Goal: Task Accomplishment & Management: Use online tool/utility

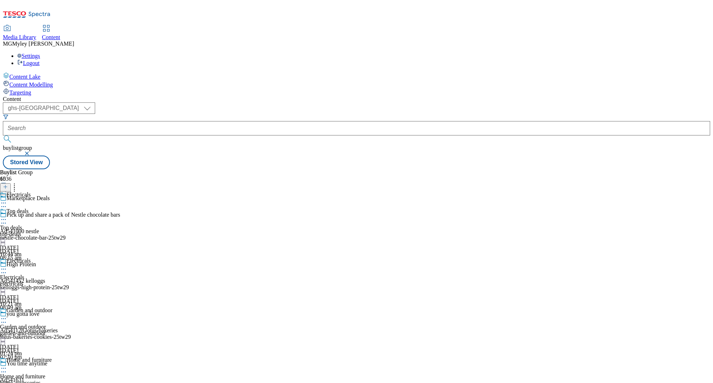
select select "ghs-[GEOGRAPHIC_DATA]"
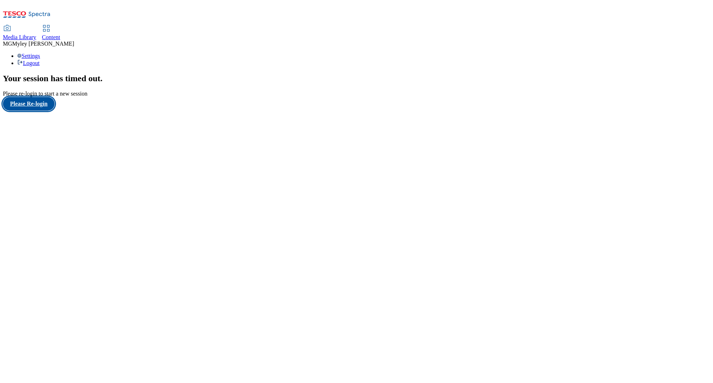
click at [38, 111] on button "Please Re-login" at bounding box center [29, 104] width 52 height 14
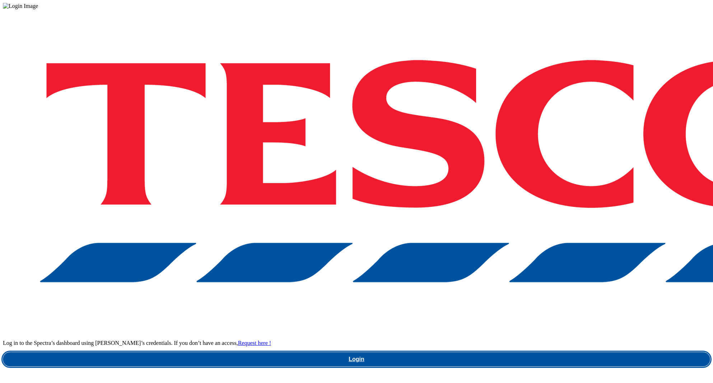
click at [520, 352] on link "Login" at bounding box center [356, 359] width 707 height 14
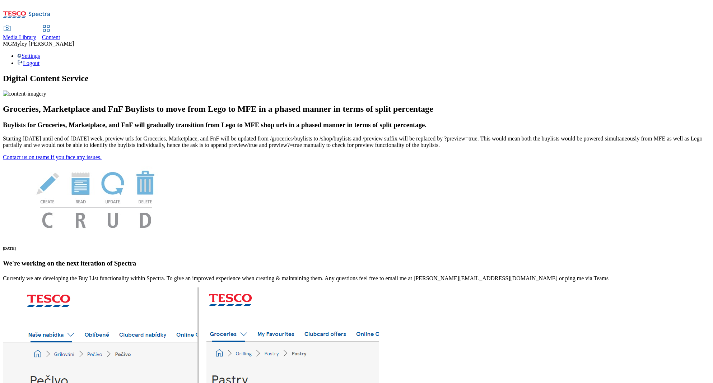
click at [60, 34] on div "Content" at bounding box center [51, 37] width 18 height 6
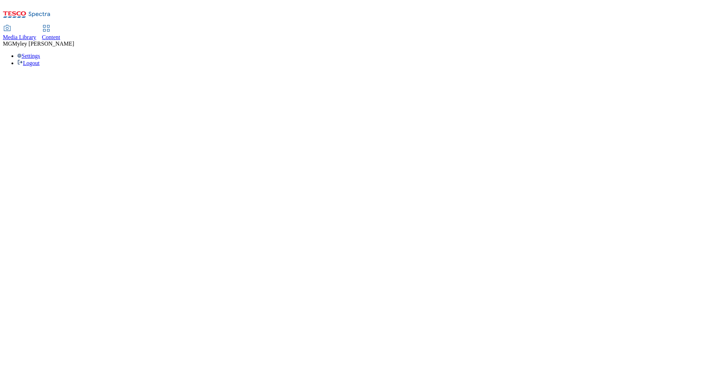
select select "ghs-[GEOGRAPHIC_DATA]"
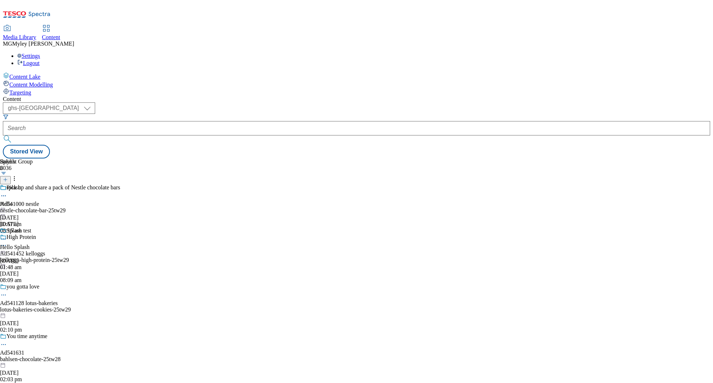
click at [473, 158] on div "Buylist Group 6036 Pick up and share a pack of Nestle chocolate bars Ad541000 n…" at bounding box center [356, 158] width 707 height 0
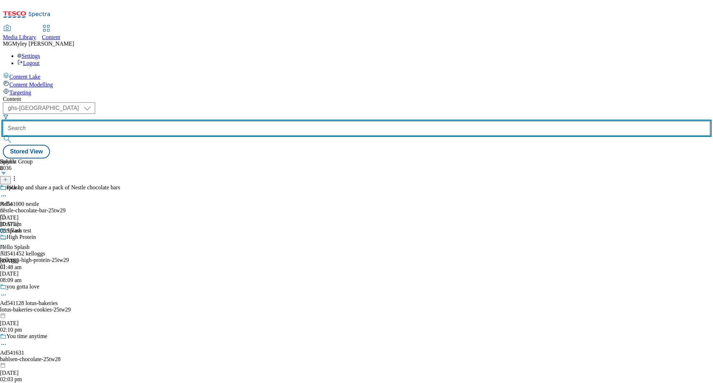
click at [172, 121] on input "text" at bounding box center [356, 128] width 707 height 14
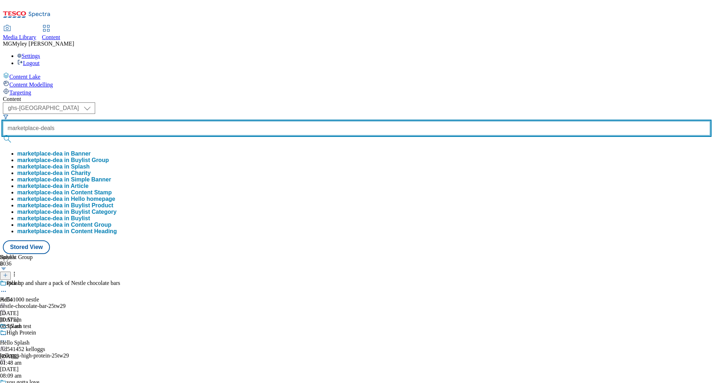
type input "marketplace-deals"
click at [3, 135] on button "submit" at bounding box center [8, 138] width 10 height 7
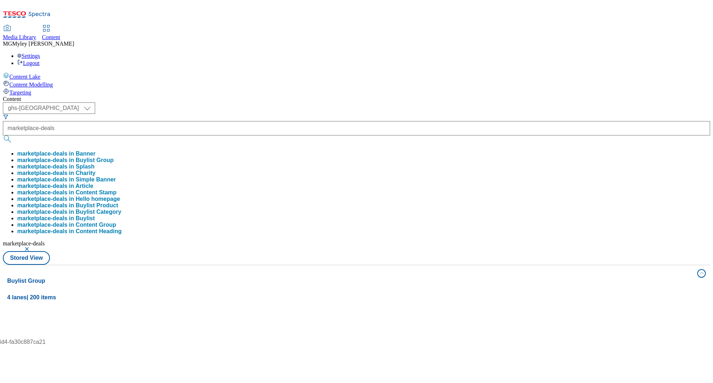
click at [291, 96] on div "Content" at bounding box center [356, 99] width 707 height 6
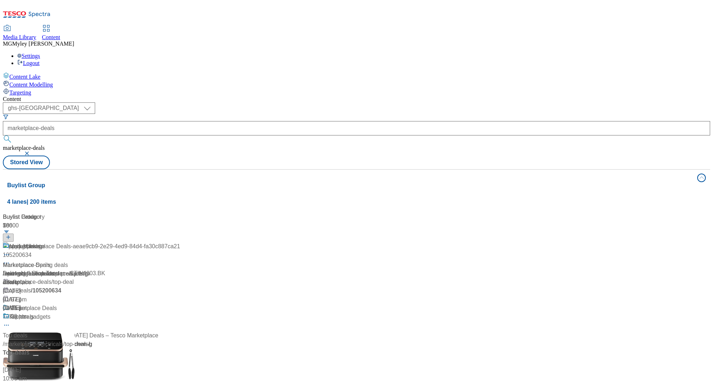
scroll to position [55, 0]
click at [180, 304] on div "Marketplace Deals Marketplace Deals / marketplace-deals [DATE] 01:12 pm" at bounding box center [91, 335] width 177 height 62
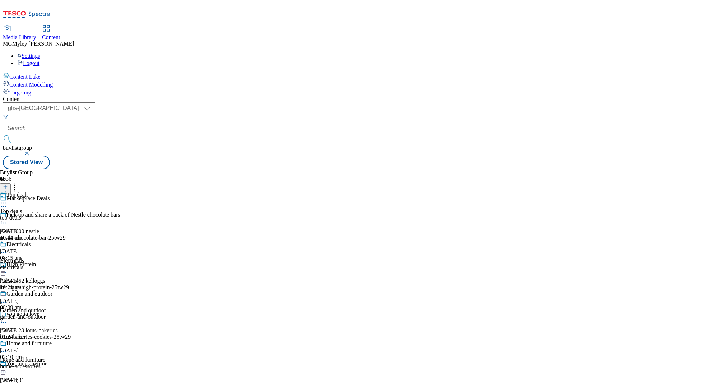
click at [56, 241] on div "Electricals Electricals electricals [DATE] 10:21 am" at bounding box center [28, 266] width 56 height 50
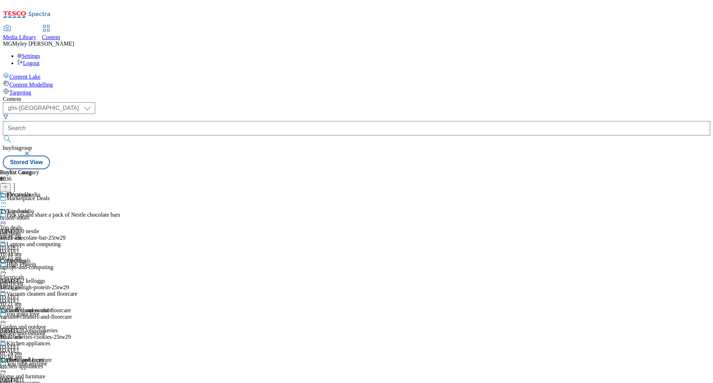
scroll to position [212, 0]
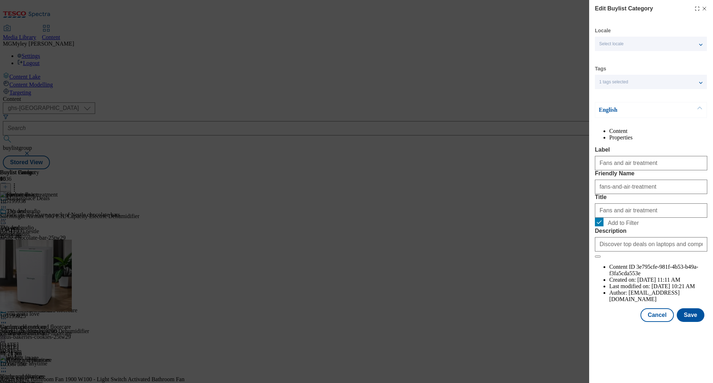
click at [602, 258] on form "Label Fans and air treatment Friendly Name fans-and-air-treatment Title Fans an…" at bounding box center [651, 201] width 112 height 111
click at [598, 226] on input "Add to Filter" at bounding box center [599, 222] width 9 height 9
checkbox input "false"
click at [686, 322] on button "Save" at bounding box center [691, 315] width 28 height 14
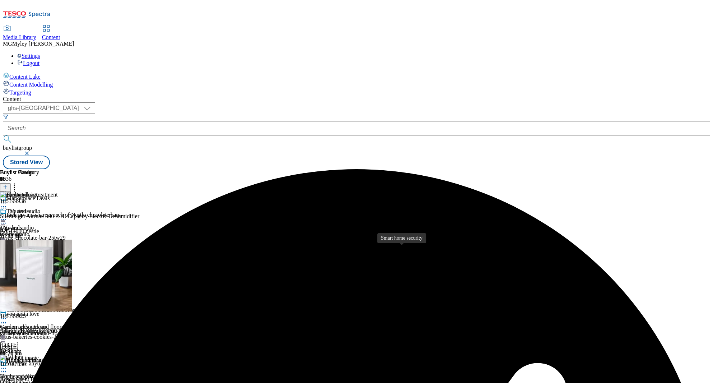
scroll to position [279, 0]
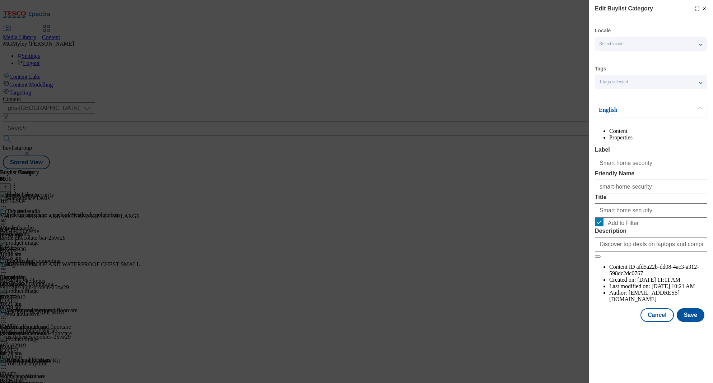
click at [608, 226] on span "Add to Filter" at bounding box center [656, 222] width 97 height 9
click at [603, 226] on input "Add to Filter" at bounding box center [599, 222] width 9 height 9
checkbox input "false"
click at [679, 322] on button "Save" at bounding box center [691, 315] width 28 height 14
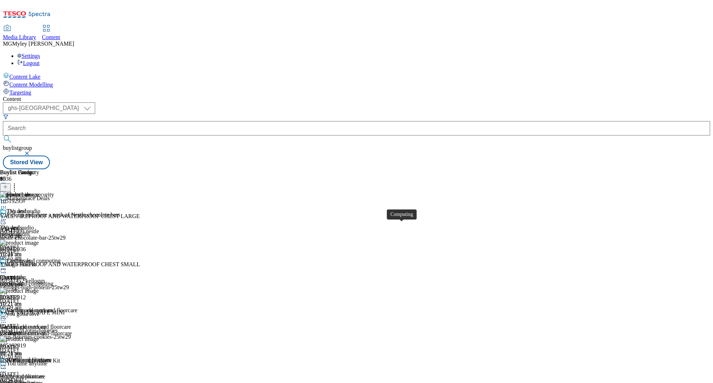
scroll to position [442, 0]
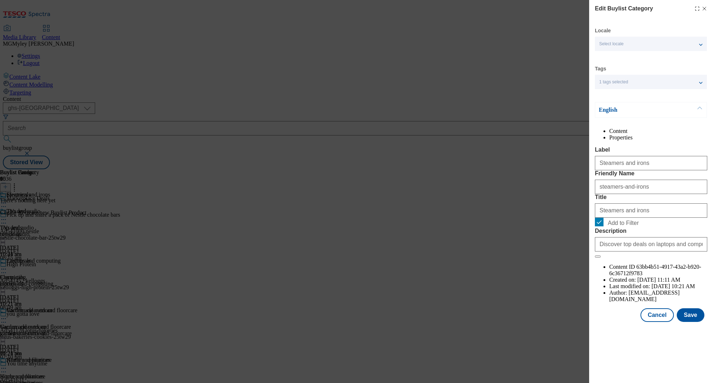
click at [622, 226] on span "Add to Filter" at bounding box center [623, 223] width 31 height 6
click at [603, 226] on input "Add to Filter" at bounding box center [599, 222] width 9 height 9
checkbox input "false"
click at [689, 322] on button "Save" at bounding box center [691, 315] width 28 height 14
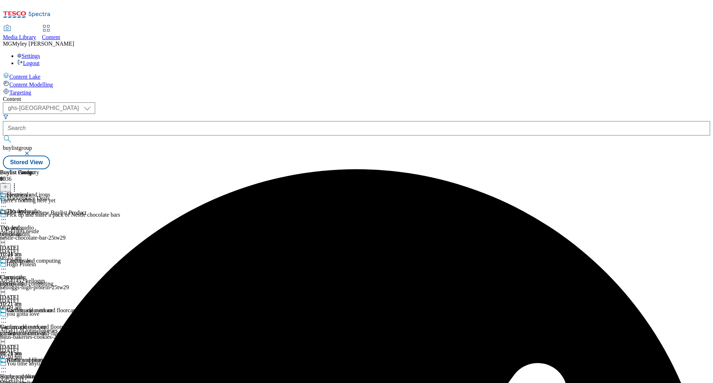
scroll to position [55, 0]
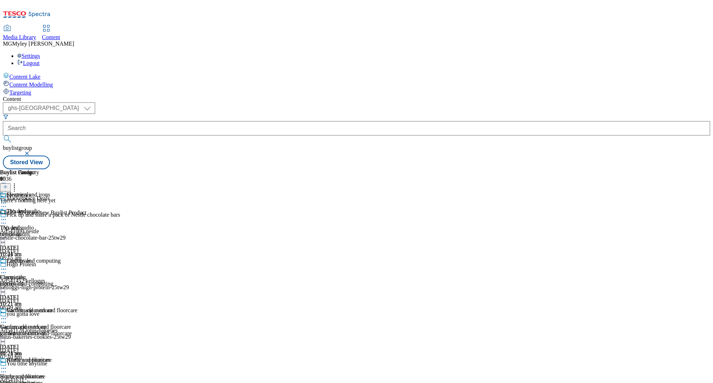
click at [46, 323] on span "Garden and outdoor" at bounding box center [23, 326] width 46 height 6
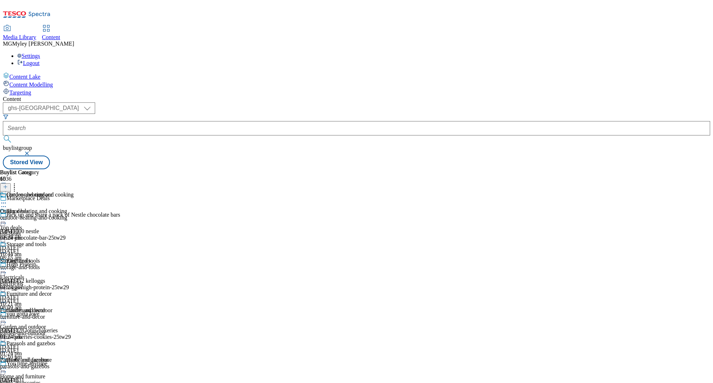
scroll to position [73, 0]
click at [74, 313] on div "furniture-and-decor" at bounding box center [37, 316] width 74 height 6
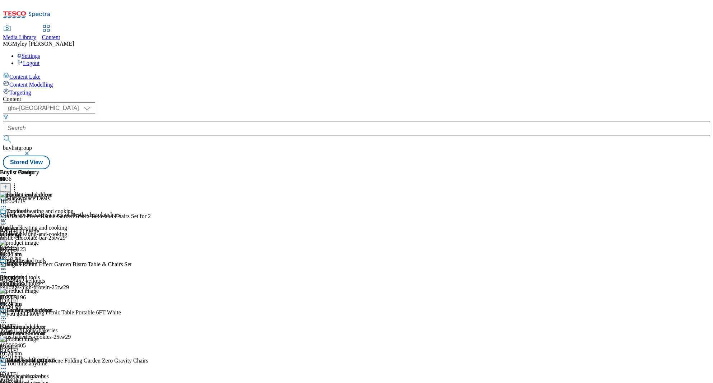
click at [7, 315] on icon at bounding box center [3, 318] width 7 height 7
click at [31, 331] on span "Edit" at bounding box center [26, 333] width 8 height 5
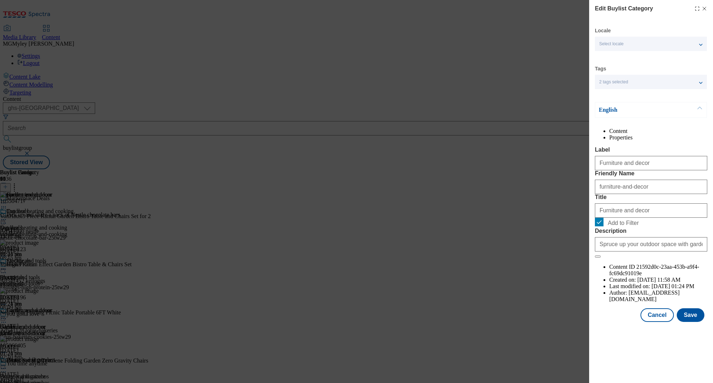
click at [620, 226] on span "Add to Filter" at bounding box center [623, 223] width 31 height 6
click at [603, 226] on input "Add to Filter" at bounding box center [599, 222] width 9 height 9
checkbox input "false"
click at [696, 322] on button "Save" at bounding box center [691, 315] width 28 height 14
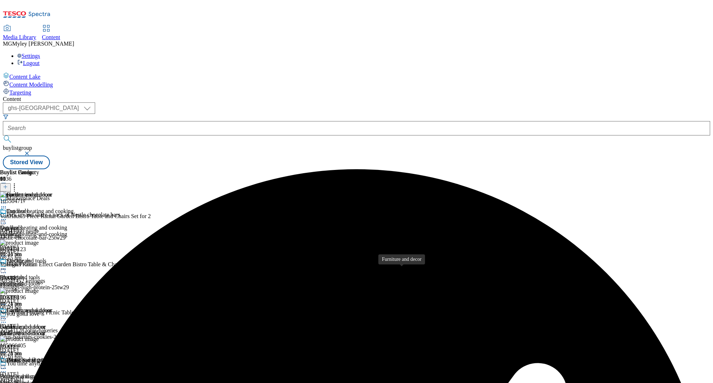
scroll to position [80, 0]
click at [74, 379] on div "parasols-and-gazebos" at bounding box center [37, 382] width 74 height 6
click at [7, 364] on icon at bounding box center [3, 367] width 7 height 7
click at [33, 379] on button "Edit" at bounding box center [23, 383] width 19 height 8
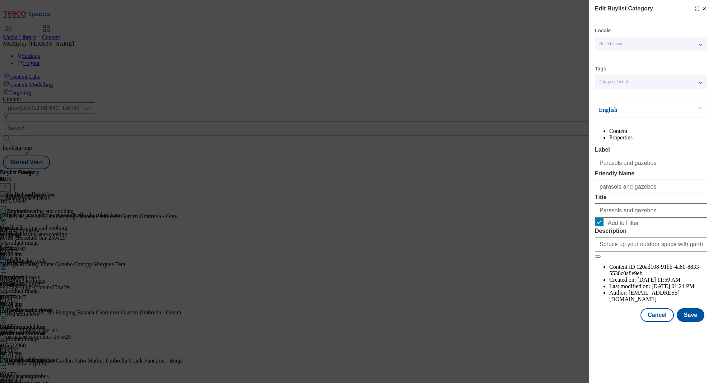
click at [618, 226] on span "Add to Filter" at bounding box center [623, 223] width 31 height 6
click at [603, 226] on input "Add to Filter" at bounding box center [599, 222] width 9 height 9
checkbox input "false"
click at [697, 322] on button "Save" at bounding box center [691, 315] width 28 height 14
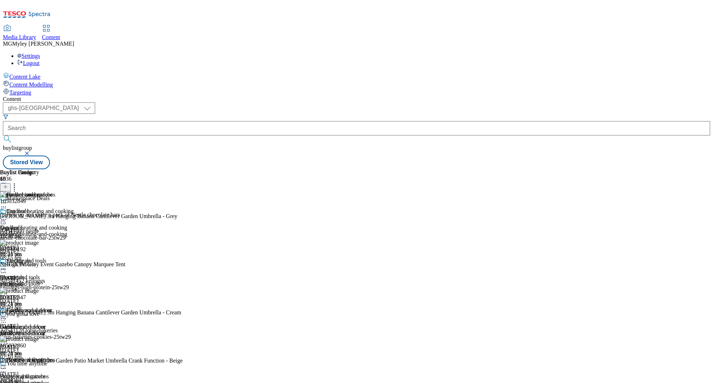
scroll to position [234, 0]
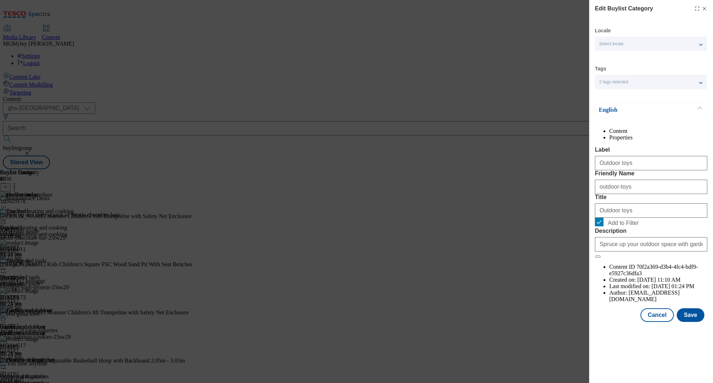
click at [620, 226] on span "Add to Filter" at bounding box center [623, 223] width 31 height 6
click at [603, 226] on input "Add to Filter" at bounding box center [599, 222] width 9 height 9
checkbox input "false"
click at [685, 322] on button "Save" at bounding box center [691, 315] width 28 height 14
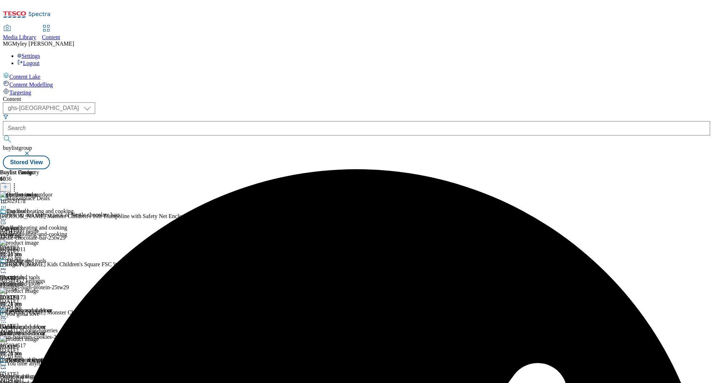
scroll to position [107, 0]
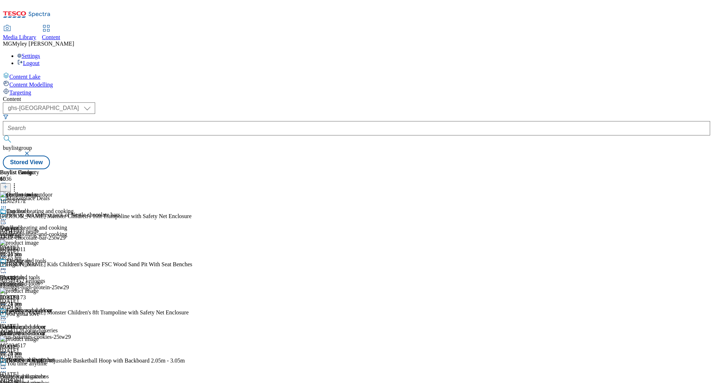
click at [56, 356] on div "Home and furniture Home and furniture home-accessories [DATE] 10:27 am" at bounding box center [28, 381] width 56 height 50
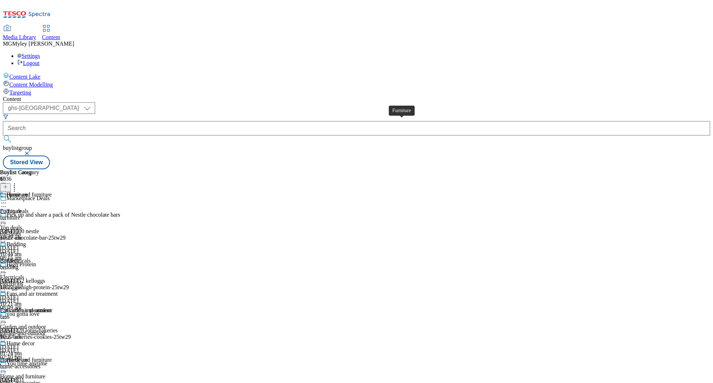
click at [22, 208] on div "Furniture" at bounding box center [11, 211] width 22 height 6
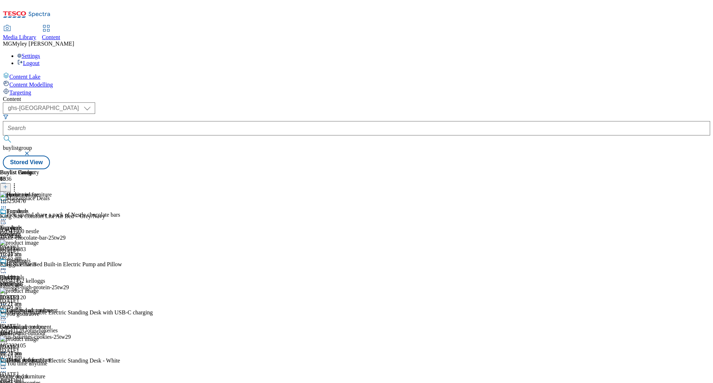
click at [7, 216] on icon at bounding box center [3, 219] width 7 height 7
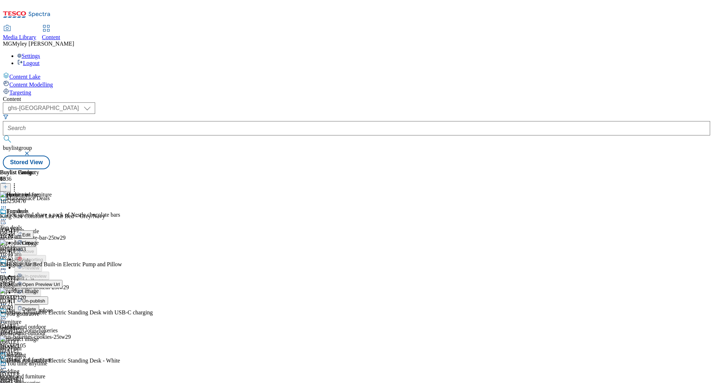
click at [31, 232] on span "Edit" at bounding box center [26, 234] width 8 height 5
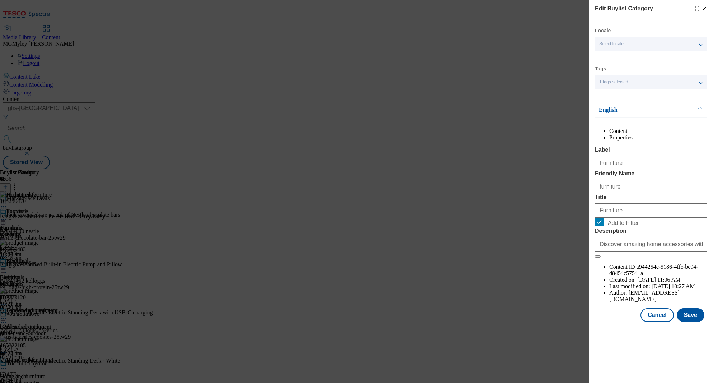
click at [625, 258] on form "Label Furniture Friendly Name furniture Title Furniture Add to Filter Descripti…" at bounding box center [651, 201] width 112 height 111
click at [626, 226] on span "Add to Filter" at bounding box center [623, 223] width 31 height 6
click at [603, 226] on input "Add to Filter" at bounding box center [599, 222] width 9 height 9
checkbox input "false"
click at [695, 322] on button "Save" at bounding box center [691, 315] width 28 height 14
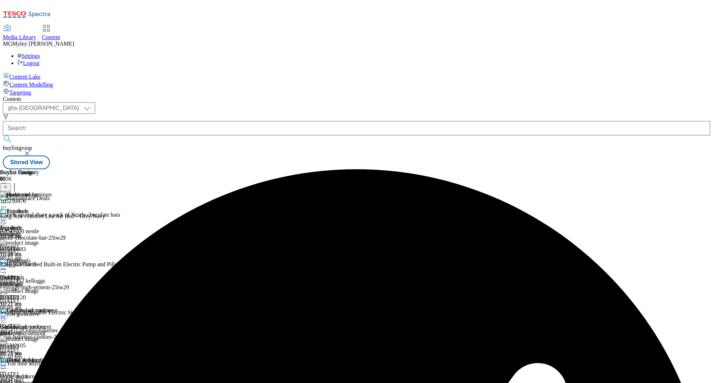
click at [58, 330] on div "fans" at bounding box center [29, 333] width 58 height 6
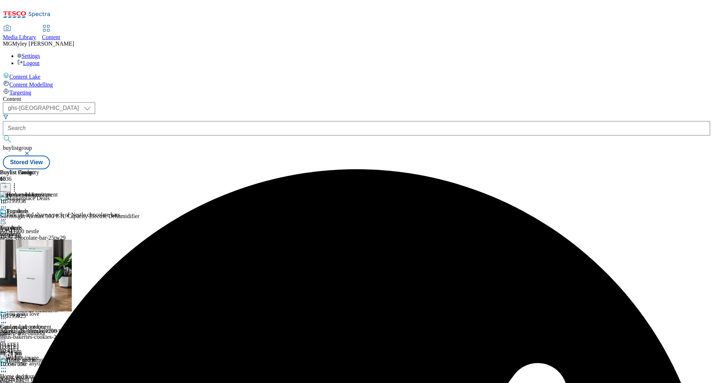
click at [7, 315] on icon at bounding box center [3, 318] width 7 height 7
click at [31, 331] on span "Edit" at bounding box center [26, 333] width 8 height 5
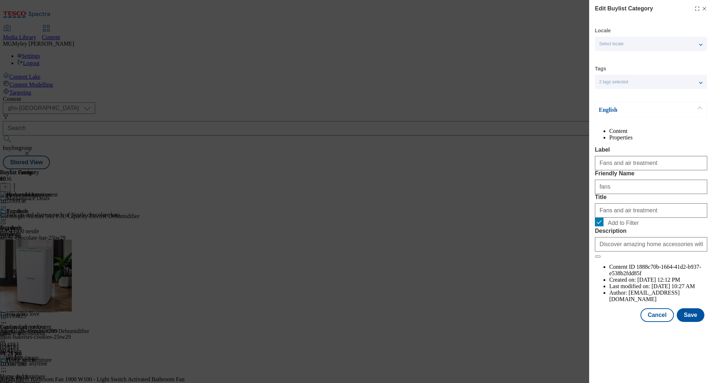
click at [620, 226] on span "Add to Filter" at bounding box center [623, 223] width 31 height 6
click at [603, 226] on input "Add to Filter" at bounding box center [599, 222] width 9 height 9
checkbox input "false"
click at [693, 322] on button "Save" at bounding box center [691, 315] width 28 height 14
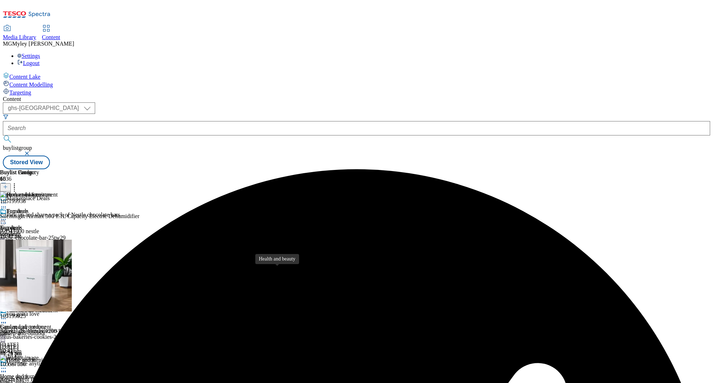
scroll to position [210, 0]
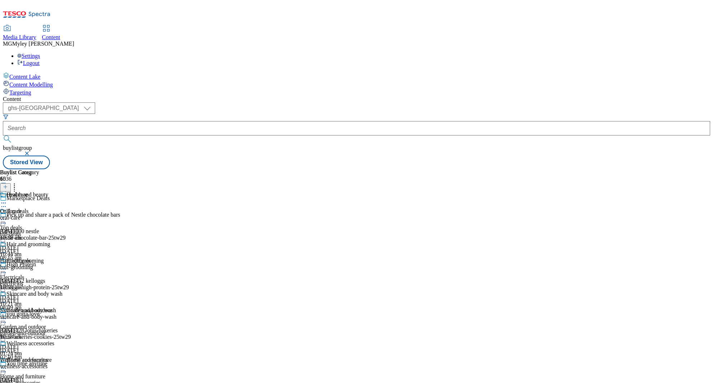
click at [62, 214] on div "oral-care" at bounding box center [31, 217] width 62 height 6
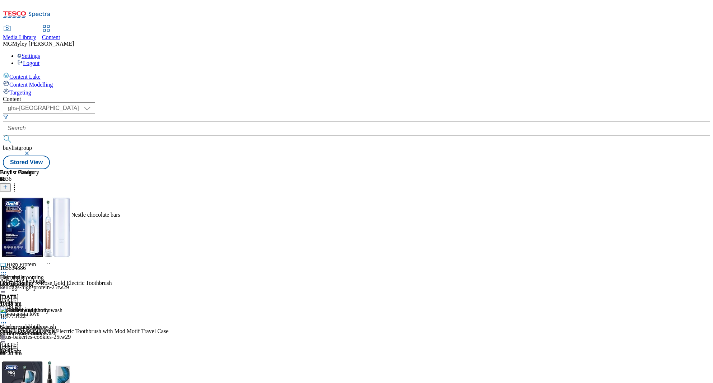
click at [7, 216] on icon at bounding box center [3, 219] width 7 height 7
click at [33, 230] on button "Edit" at bounding box center [23, 234] width 19 height 8
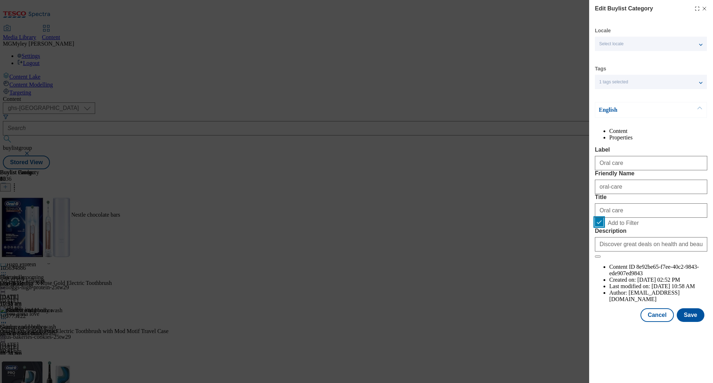
click at [603, 226] on input "Add to Filter" at bounding box center [599, 222] width 9 height 9
checkbox input "false"
click at [705, 322] on div "Cancel Save" at bounding box center [651, 315] width 112 height 14
click at [695, 322] on button "Save" at bounding box center [691, 315] width 28 height 14
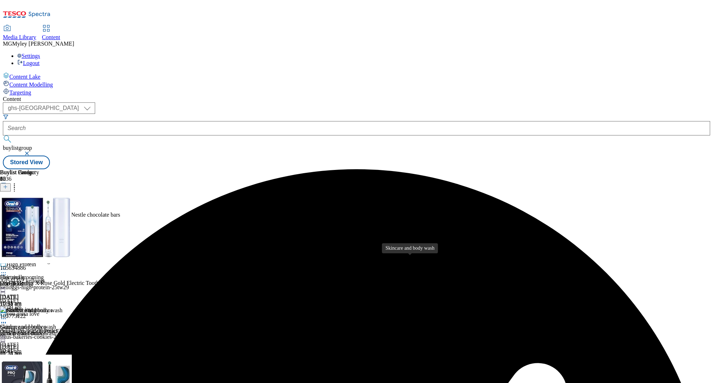
click at [62, 307] on span "Skincare and body wash" at bounding box center [34, 311] width 56 height 8
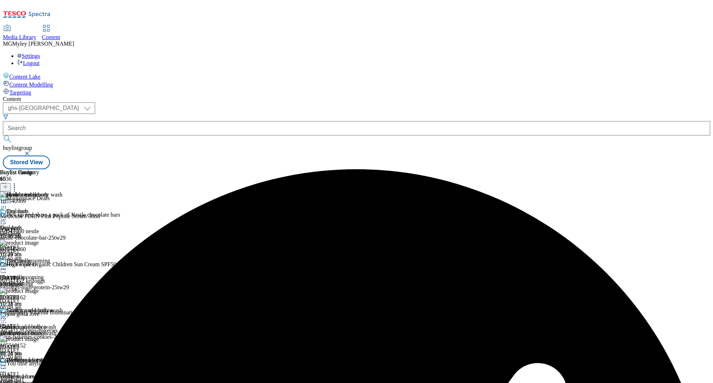
click at [7, 315] on icon at bounding box center [3, 318] width 7 height 7
click at [33, 329] on button "Edit" at bounding box center [23, 333] width 19 height 8
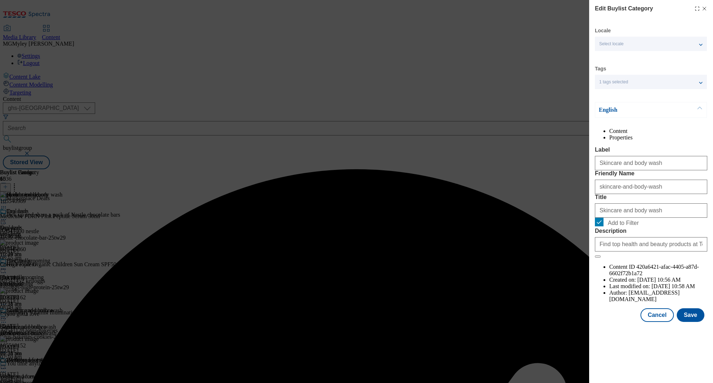
click at [618, 258] on form "Label Skincare and body wash Friendly Name skincare-and-body-wash Title Skincar…" at bounding box center [651, 201] width 112 height 111
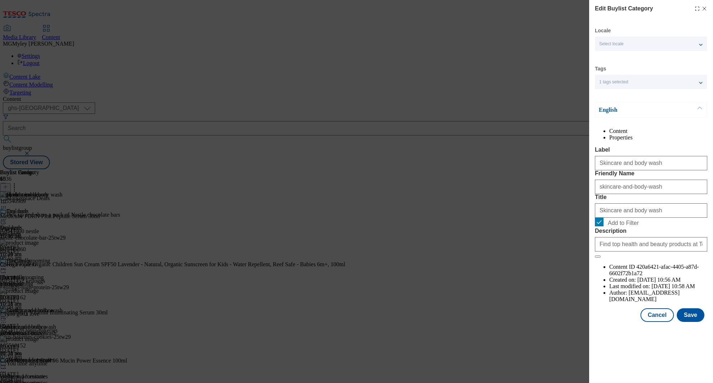
click at [618, 258] on form "Label Skincare and body wash Friendly Name skincare-and-body-wash Title Skincar…" at bounding box center [651, 201] width 112 height 111
click at [618, 226] on span "Add to Filter" at bounding box center [623, 223] width 31 height 6
click at [603, 226] on input "Add to Filter" at bounding box center [599, 222] width 9 height 9
checkbox input "false"
click at [690, 322] on button "Save" at bounding box center [691, 315] width 28 height 14
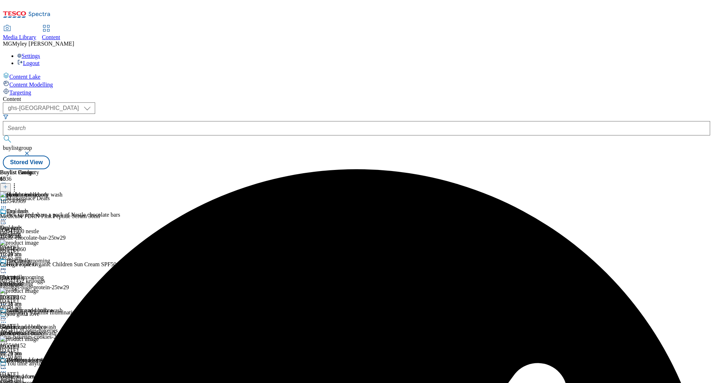
scroll to position [153, 0]
click at [62, 379] on div "wellness-accessories" at bounding box center [31, 382] width 62 height 6
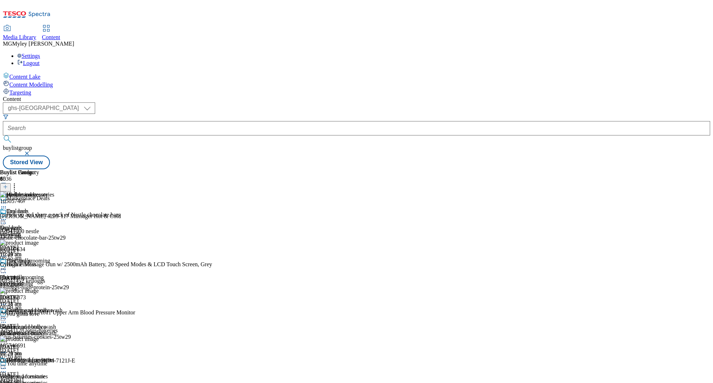
click at [7, 364] on icon at bounding box center [3, 367] width 7 height 7
click at [31, 380] on span "Edit" at bounding box center [26, 382] width 8 height 5
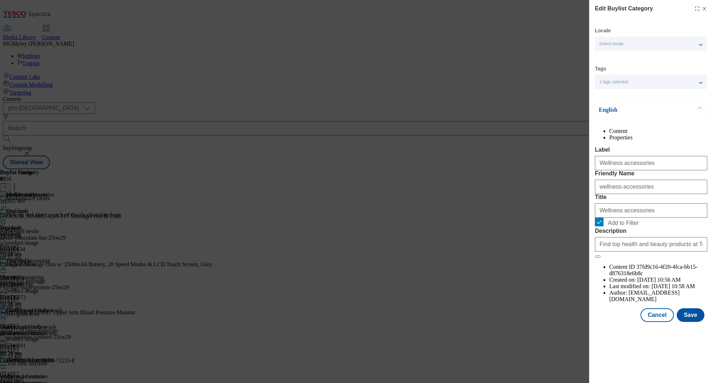
click at [623, 226] on span "Add to Filter" at bounding box center [623, 223] width 31 height 6
click at [603, 226] on input "Add to Filter" at bounding box center [599, 222] width 9 height 9
checkbox input "false"
click at [695, 322] on button "Save" at bounding box center [691, 315] width 28 height 14
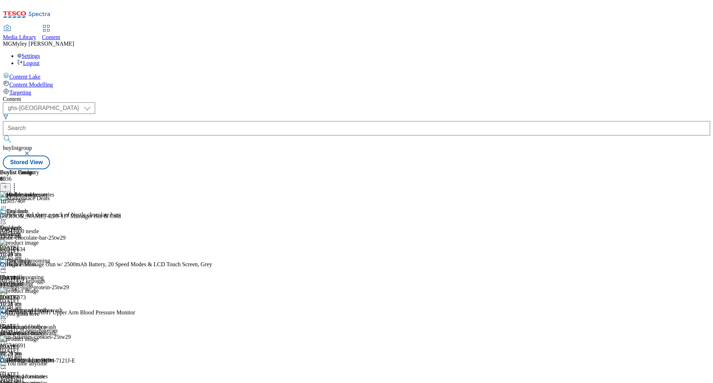
scroll to position [349, 0]
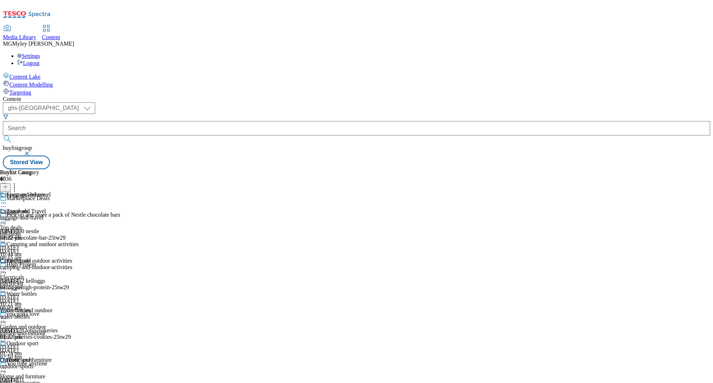
click at [79, 290] on div "Water bottles" at bounding box center [39, 298] width 79 height 17
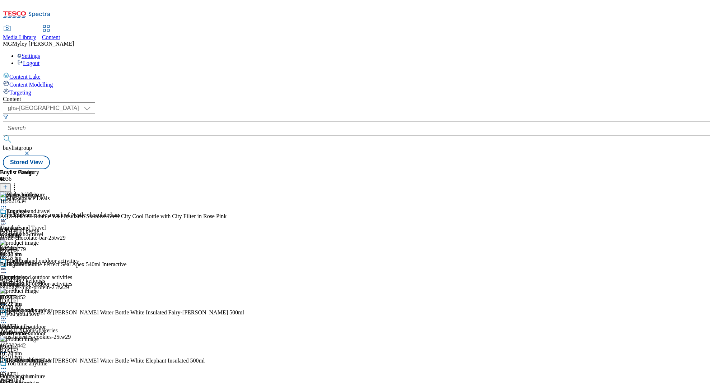
click at [7, 315] on icon at bounding box center [3, 318] width 7 height 7
click at [33, 329] on button "Edit" at bounding box center [23, 333] width 19 height 8
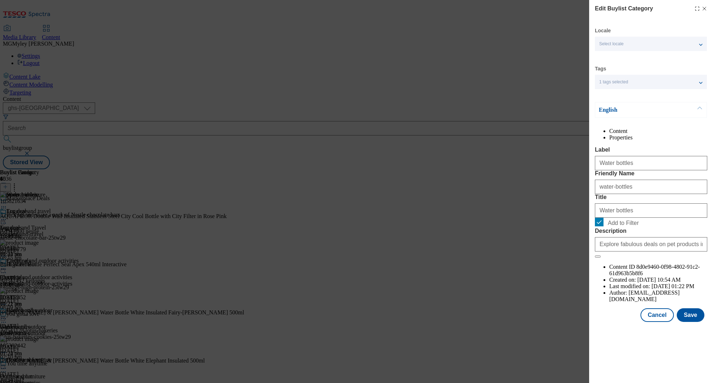
click at [615, 226] on span "Add to Filter" at bounding box center [656, 222] width 97 height 9
click at [603, 226] on input "Add to Filter" at bounding box center [599, 222] width 9 height 9
checkbox input "false"
click at [696, 322] on button "Save" at bounding box center [691, 315] width 28 height 14
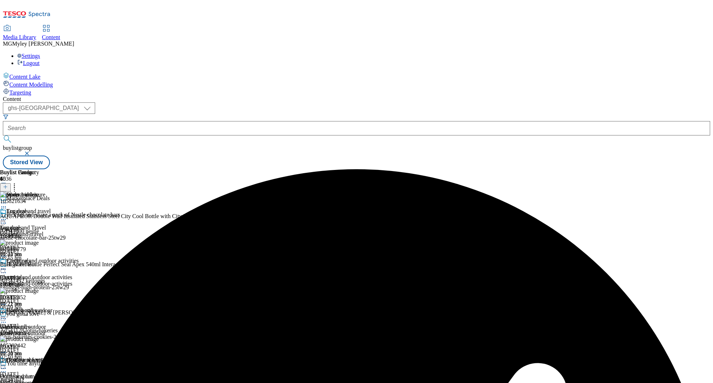
click at [56, 208] on div "Top deals Top deals top-deals [DATE] 10:44 am" at bounding box center [28, 233] width 56 height 50
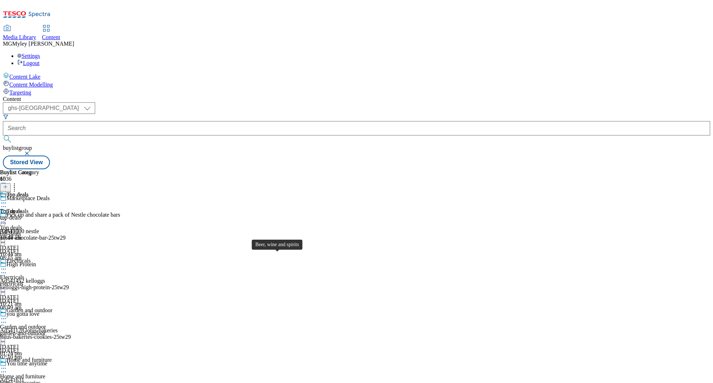
scroll to position [526, 0]
click at [56, 224] on div "Beer, wine and spirits Beer, wine and spirits beer-wine-and-spirits [DATE] 03:1…" at bounding box center [28, 216] width 56 height 50
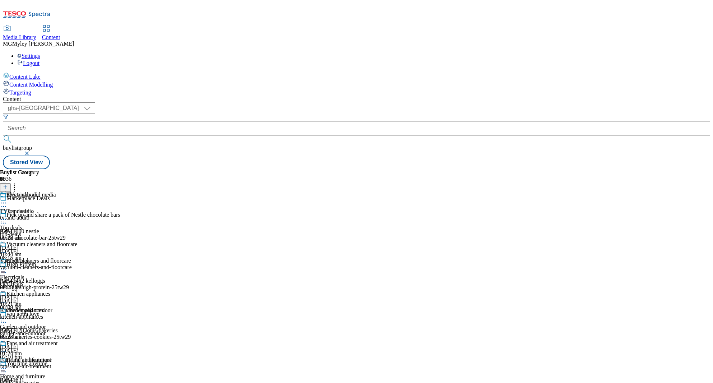
scroll to position [705, 0]
click at [18, 182] on icon at bounding box center [14, 185] width 7 height 7
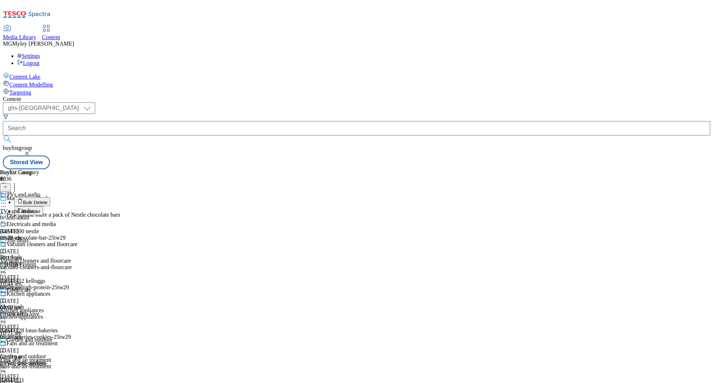
click at [43, 206] on button "Reorder" at bounding box center [28, 210] width 29 height 9
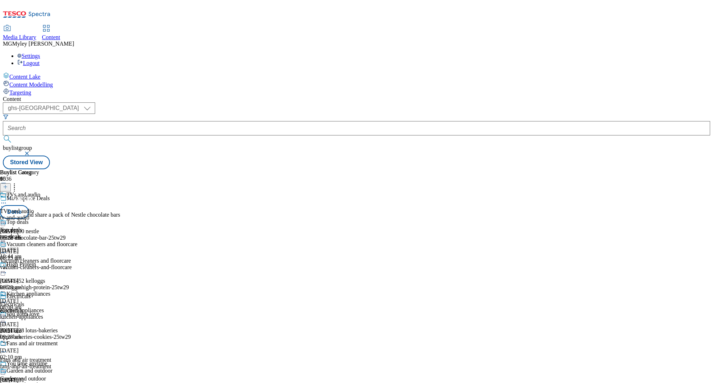
drag, startPoint x: 334, startPoint y: 126, endPoint x: 337, endPoint y: 218, distance: 92.6
click at [29, 205] on button "Done" at bounding box center [14, 212] width 29 height 14
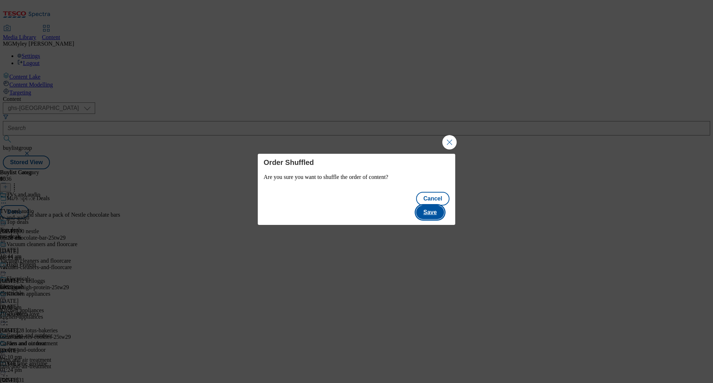
click at [431, 205] on button "Save" at bounding box center [430, 212] width 28 height 14
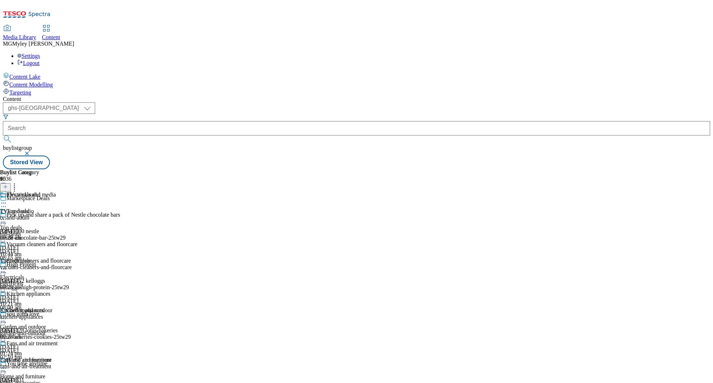
scroll to position [585, 0]
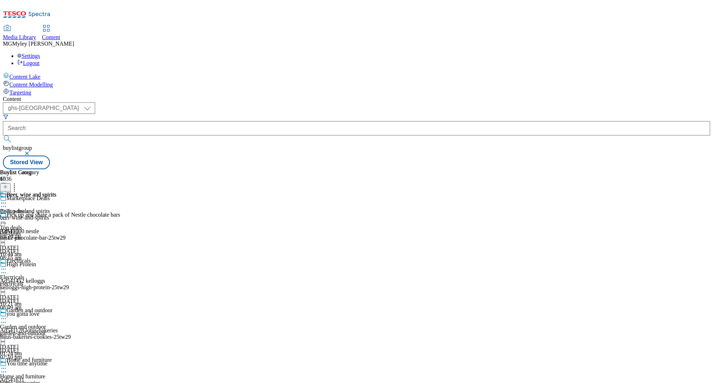
click at [18, 182] on icon at bounding box center [14, 185] width 7 height 7
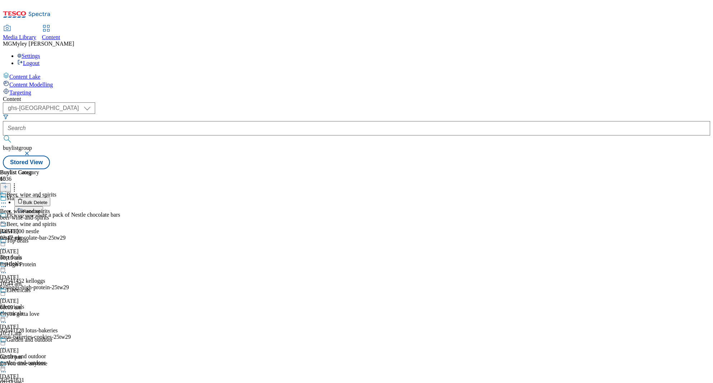
click at [43, 206] on button "Reorder" at bounding box center [28, 210] width 29 height 9
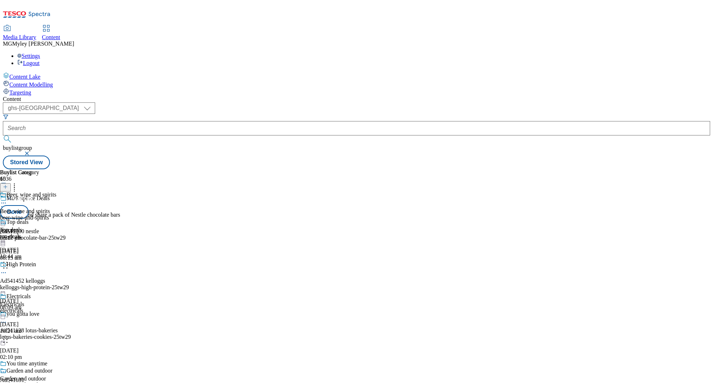
drag, startPoint x: 341, startPoint y: 159, endPoint x: 341, endPoint y: 252, distance: 93.0
click at [29, 205] on button "Done" at bounding box center [14, 212] width 29 height 14
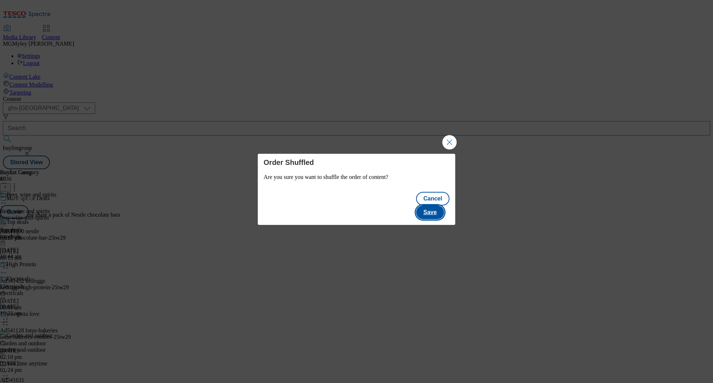
click at [436, 205] on button "Save" at bounding box center [430, 212] width 28 height 14
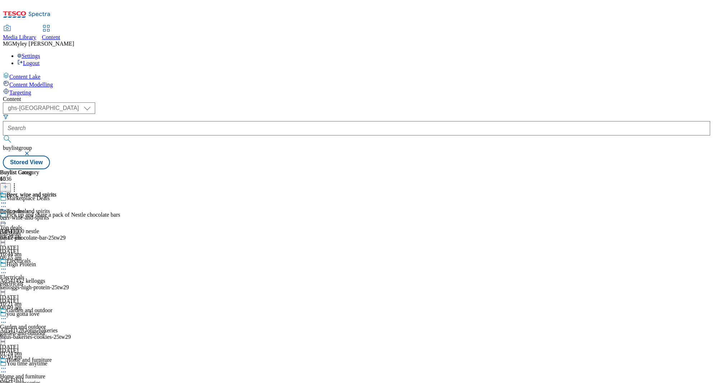
scroll to position [402, 0]
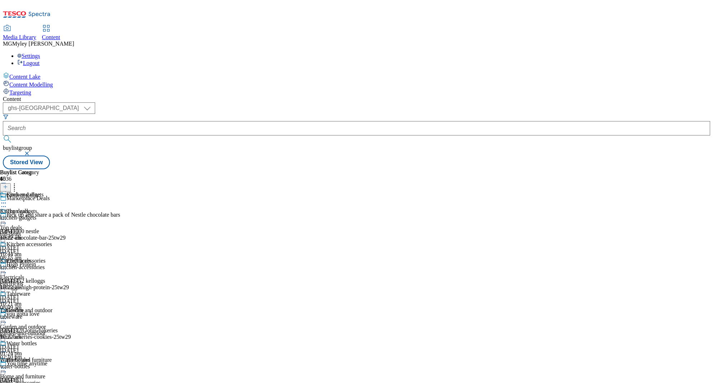
click at [52, 290] on div "Tableware Tableware tableware [DATE] 10:22 am" at bounding box center [26, 315] width 52 height 50
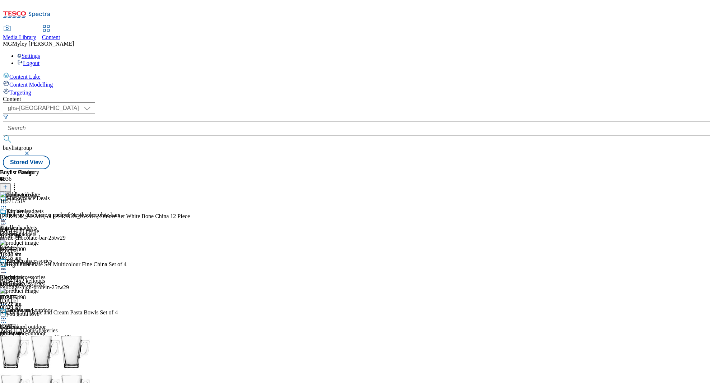
click at [7, 315] on icon at bounding box center [3, 318] width 7 height 7
click at [33, 329] on button "Edit" at bounding box center [23, 333] width 19 height 8
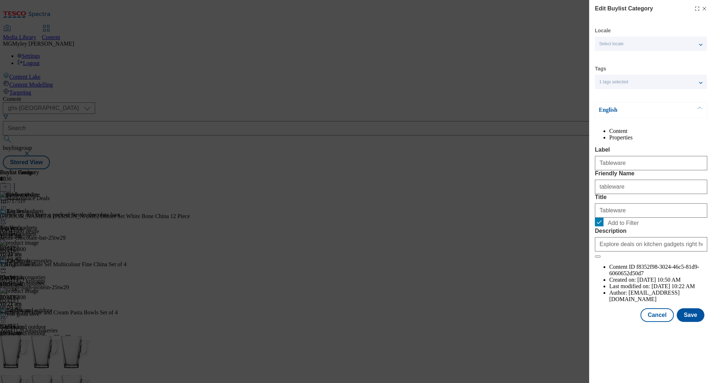
click at [624, 226] on span "Add to Filter" at bounding box center [623, 223] width 31 height 6
click at [603, 226] on input "Add to Filter" at bounding box center [599, 222] width 9 height 9
checkbox input "false"
click at [690, 322] on button "Save" at bounding box center [691, 315] width 28 height 14
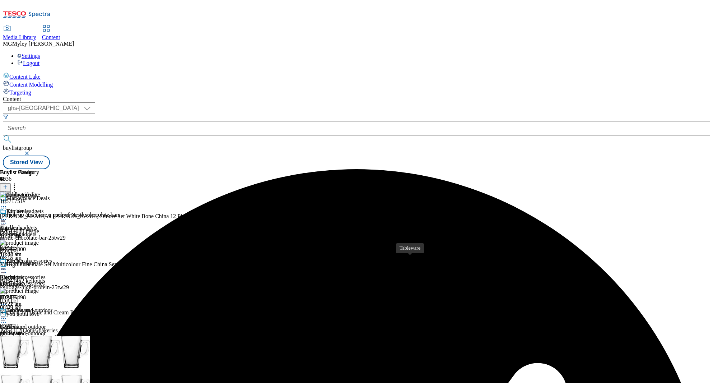
scroll to position [70, 0]
click at [52, 356] on div "Water bottles Water bottles water-bottles [DATE] 10:22 am" at bounding box center [26, 381] width 52 height 50
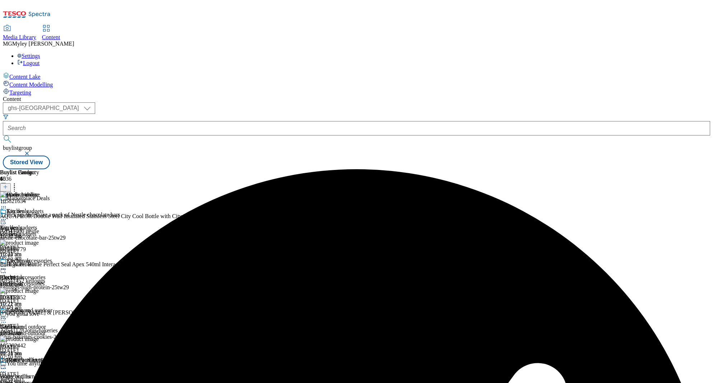
click at [52, 280] on div "kitchen-accessories" at bounding box center [26, 283] width 52 height 6
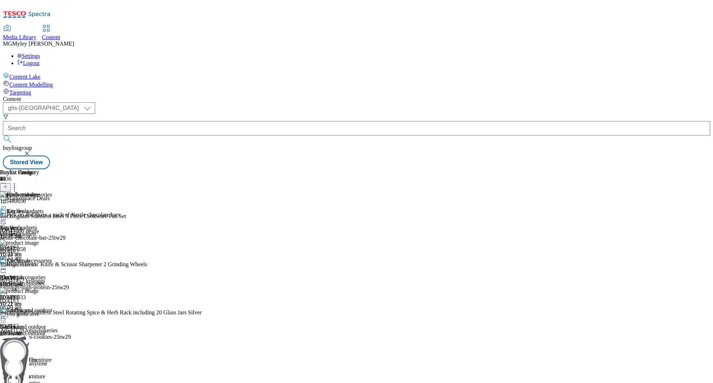
click at [6, 268] on circle at bounding box center [5, 268] width 1 height 1
click at [62, 280] on li "Edit" at bounding box center [38, 284] width 48 height 8
click at [7, 265] on icon at bounding box center [3, 268] width 7 height 7
click at [33, 280] on button "Edit" at bounding box center [23, 284] width 19 height 8
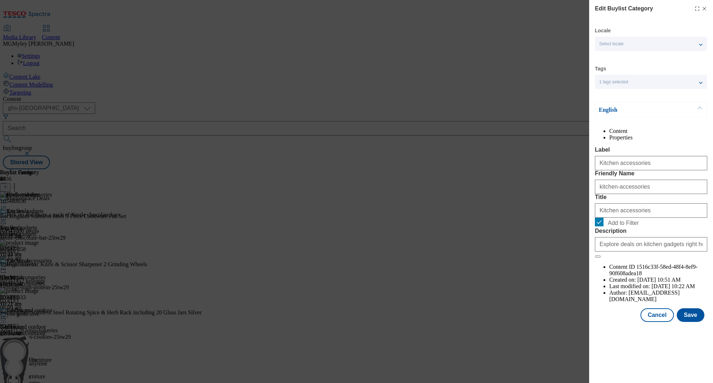
click at [609, 226] on span "Add to Filter" at bounding box center [656, 222] width 97 height 9
click at [603, 226] on input "Add to Filter" at bounding box center [599, 222] width 9 height 9
checkbox input "false"
click at [696, 322] on button "Save" at bounding box center [691, 315] width 28 height 14
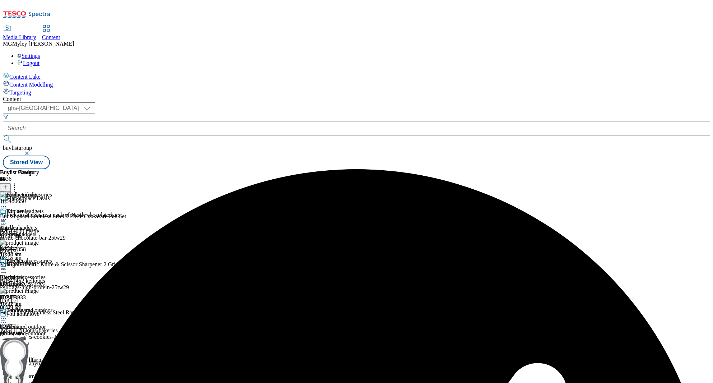
scroll to position [70, 0]
click at [37, 356] on span "Water bottles" at bounding box center [21, 360] width 30 height 8
click at [7, 364] on icon at bounding box center [3, 367] width 7 height 7
click at [31, 380] on span "Edit" at bounding box center [26, 382] width 8 height 5
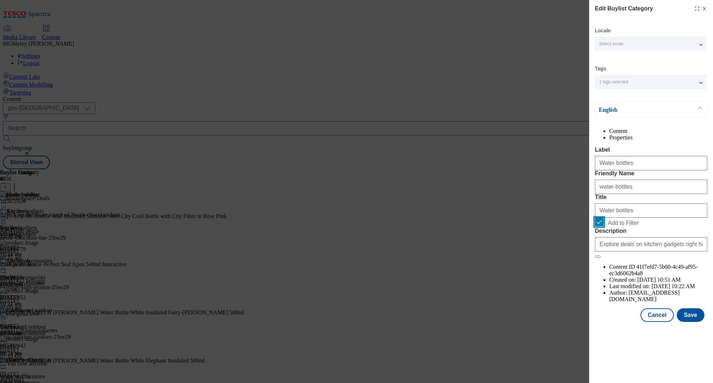
click at [602, 226] on input "Add to Filter" at bounding box center [599, 222] width 9 height 9
checkbox input "false"
click at [689, 322] on button "Save" at bounding box center [691, 315] width 28 height 14
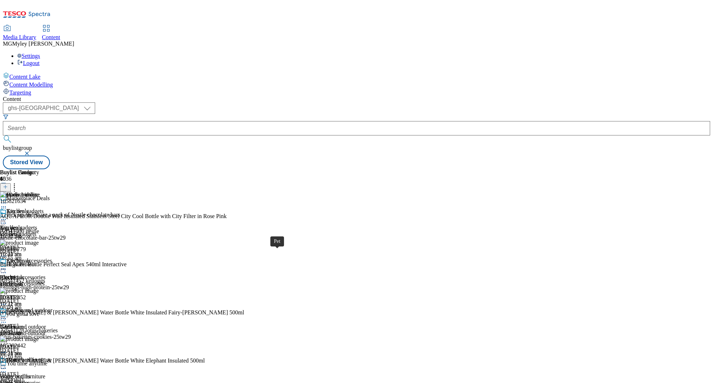
scroll to position [378, 0]
click at [37, 224] on span "Kitchen gadgets" at bounding box center [18, 227] width 37 height 6
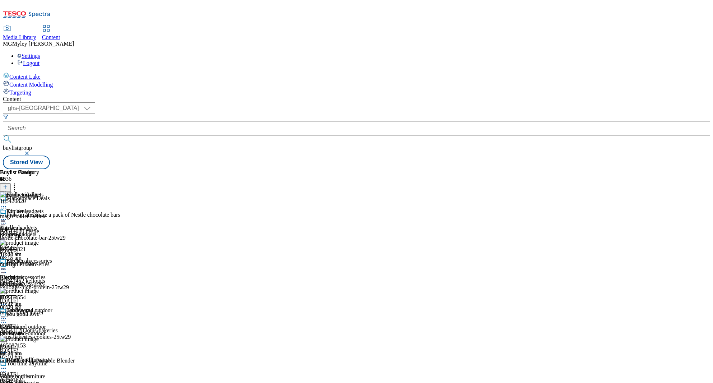
click at [8, 184] on icon at bounding box center [5, 186] width 5 height 5
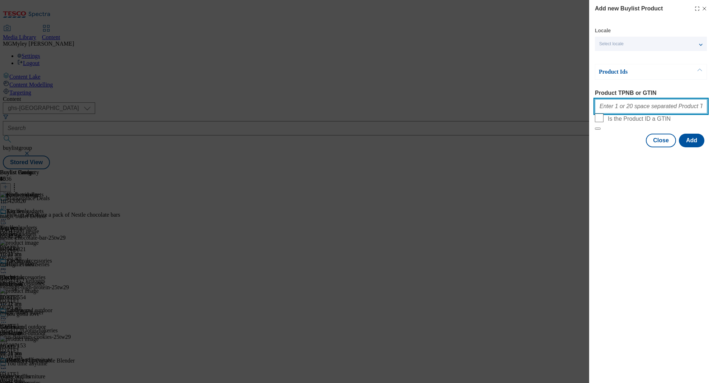
click at [665, 106] on input "Product TPNB or GTIN" at bounding box center [651, 106] width 112 height 14
paste input "105087153 106053511 105029591 105029157 105420820 105552554 106053510 105029578…"
type input "105087153 106053511 105029591 105029157 105420820 105552554 106053510 105029578…"
click at [691, 147] on button "Add" at bounding box center [691, 141] width 25 height 14
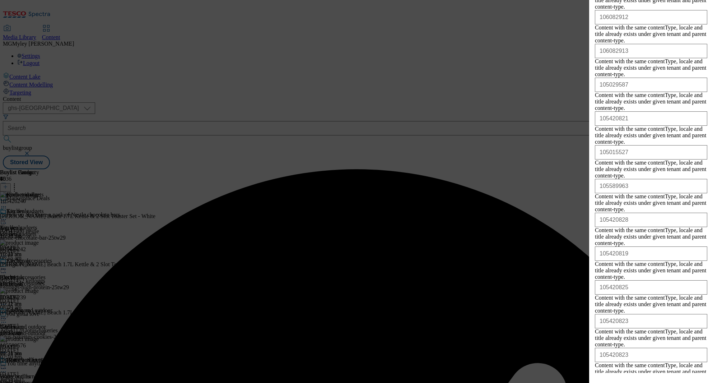
scroll to position [566, 0]
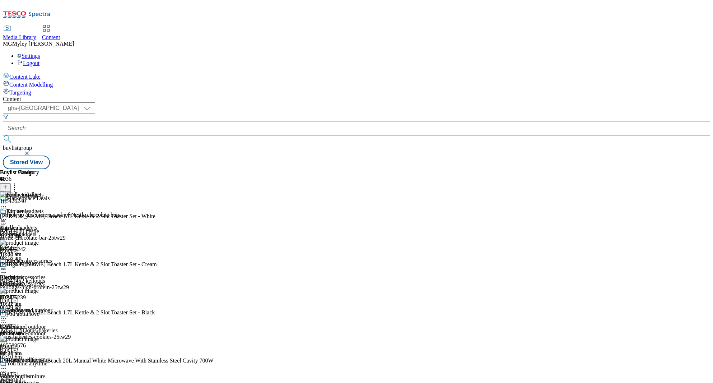
scroll to position [63, 0]
click at [56, 280] on div "electricals" at bounding box center [28, 283] width 56 height 6
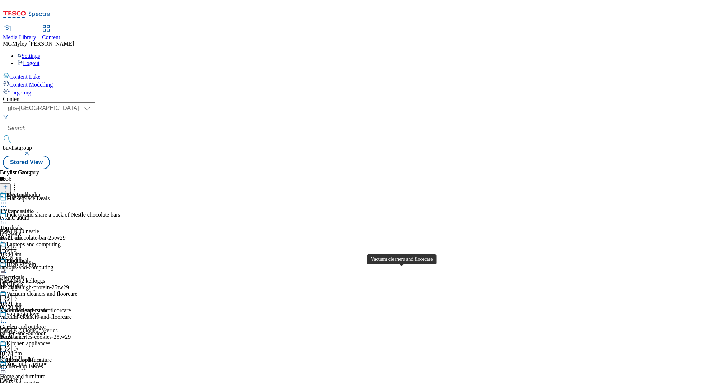
scroll to position [122, 0]
click at [50, 340] on div "Kitchen appliances" at bounding box center [28, 343] width 44 height 6
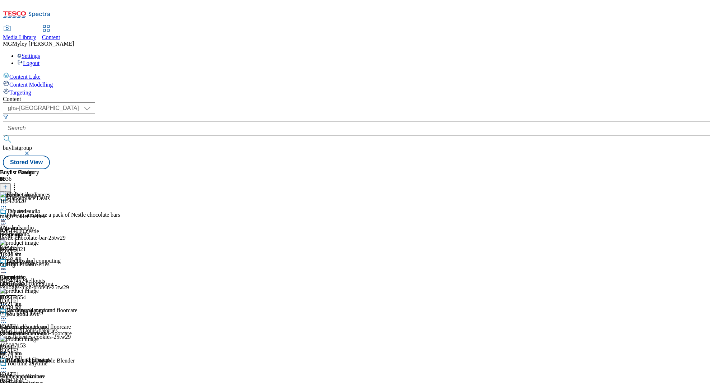
click at [5, 185] on line at bounding box center [5, 187] width 0 height 4
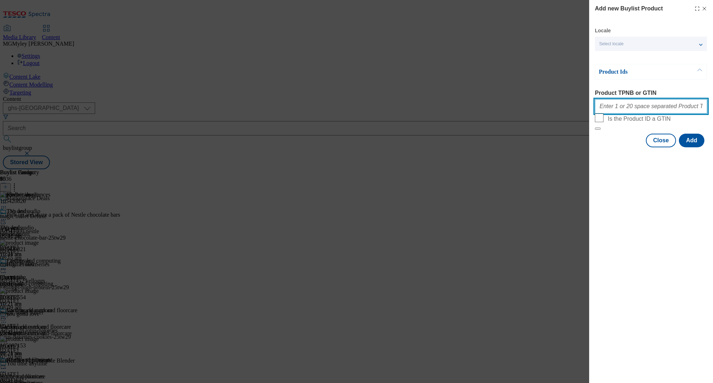
click at [650, 109] on input "Product TPNB or GTIN" at bounding box center [651, 106] width 112 height 14
paste input "105426240 105029157 105044532 105426242 105426239 105589576 106053501 105015527…"
type input "105426240 105029157 105044532 105426242 105426239 105589576 106053501 105015527…"
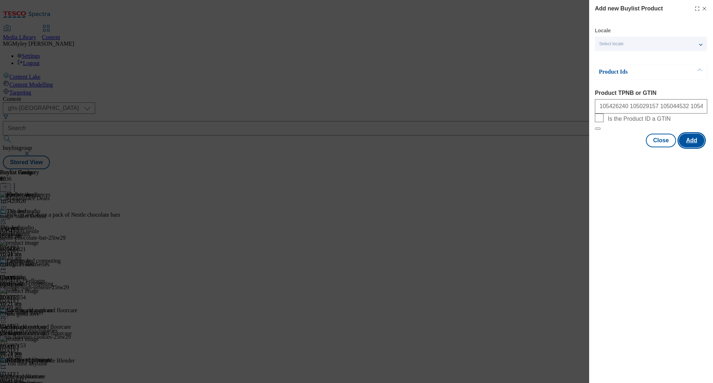
click at [696, 147] on button "Add" at bounding box center [691, 141] width 25 height 14
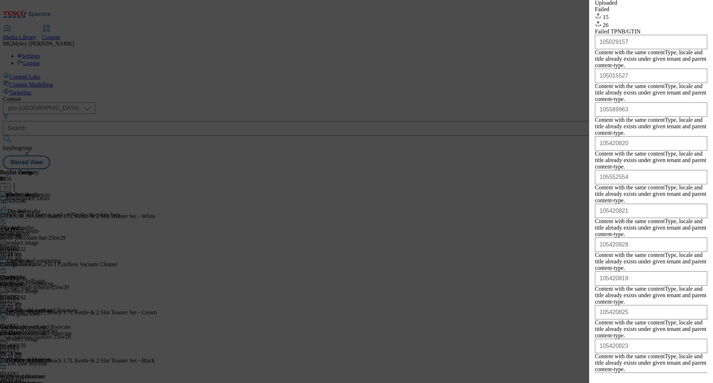
scroll to position [566, 0]
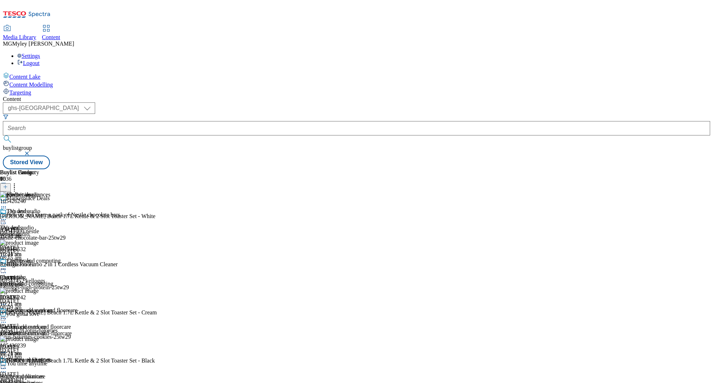
scroll to position [0, 0]
click at [78, 280] on div "laptops-and-computing" at bounding box center [39, 283] width 78 height 6
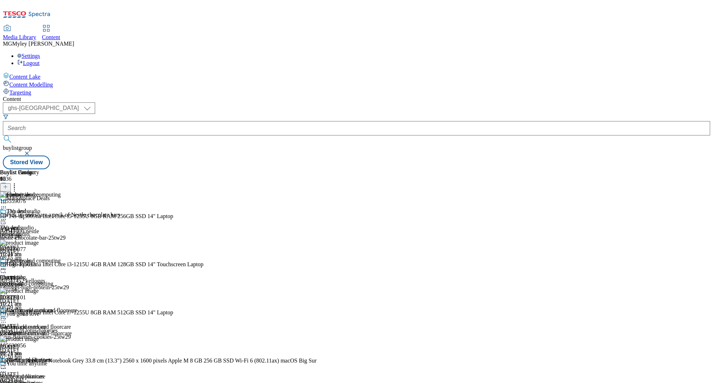
click at [8, 184] on icon at bounding box center [5, 186] width 5 height 5
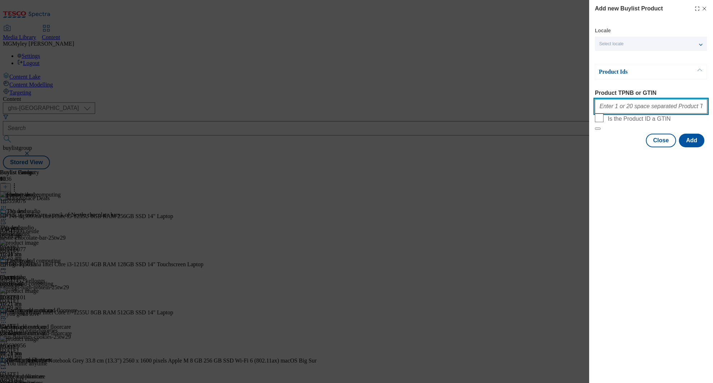
click at [660, 110] on input "Product TPNB or GTIN" at bounding box center [651, 106] width 112 height 14
paste input "105314867 105425669 105620959 105366914 105315042 105314863 105494105 105314877…"
type input "105314867 105425669 105620959 105366914 105315042 105314863 105494105 105314877…"
click at [695, 147] on button "Add" at bounding box center [691, 141] width 25 height 14
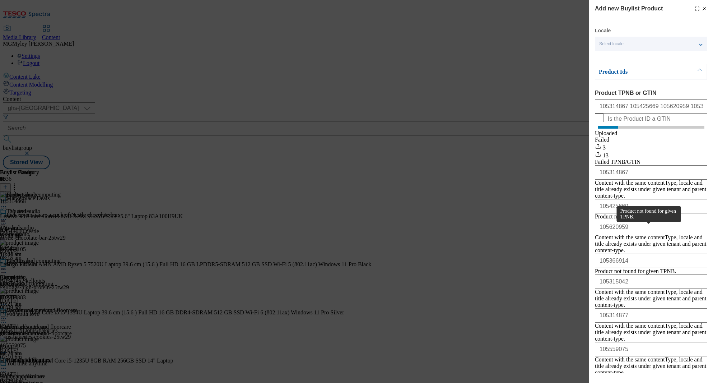
scroll to position [195, 0]
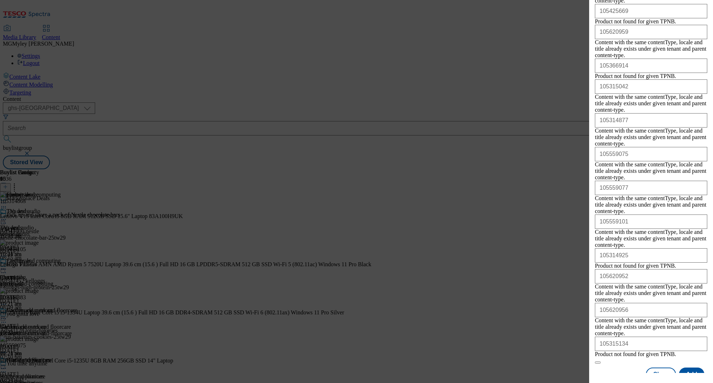
click at [661, 356] on div "Locale Select locale English Welsh Product Ids Product TPNB or GTIN 105314867 1…" at bounding box center [651, 106] width 112 height 548
click at [667, 373] on div "Modal" at bounding box center [651, 378] width 124 height 10
click at [664, 370] on button "Close" at bounding box center [661, 374] width 30 height 14
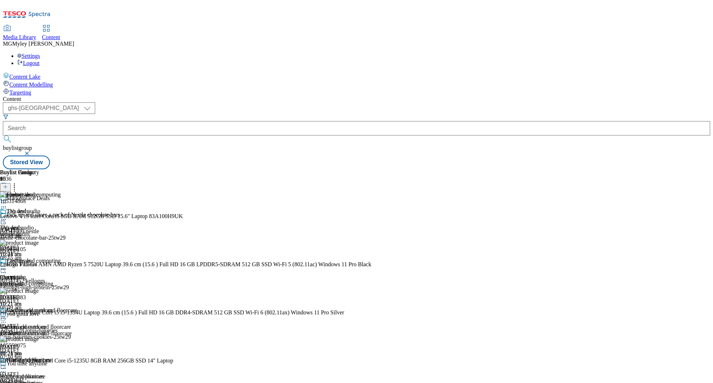
scroll to position [0, 0]
click at [34, 224] on span "TVs and audio" at bounding box center [17, 227] width 34 height 6
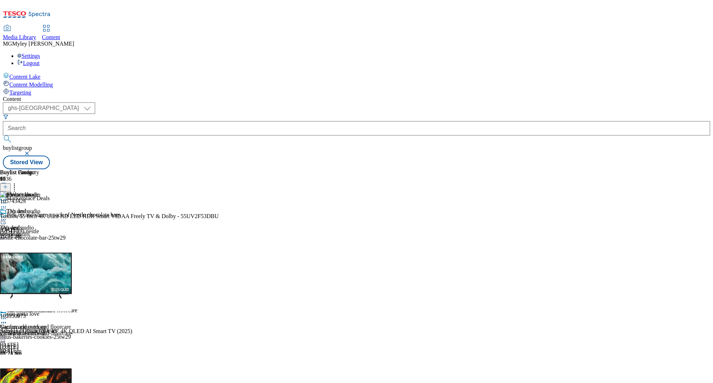
click at [8, 184] on icon at bounding box center [5, 186] width 5 height 5
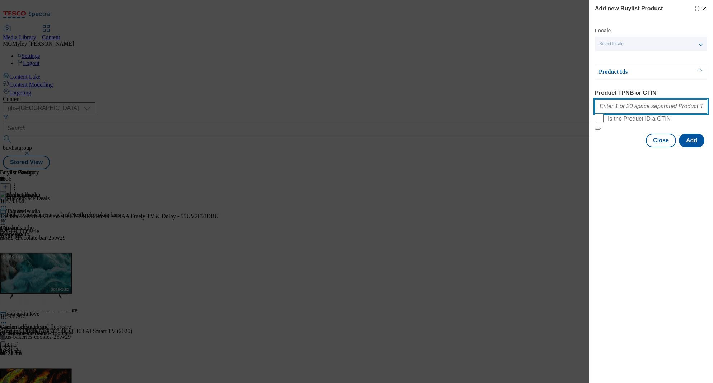
click at [664, 113] on input "Product TPNB or GTIN" at bounding box center [651, 106] width 112 height 14
paste input "105743415 105582482 105950973 105950973 105950999 105743420 105582484 105743419…"
type input "105743415 105582482 105950973 105950973 105950999 105743420 105582484 105743419…"
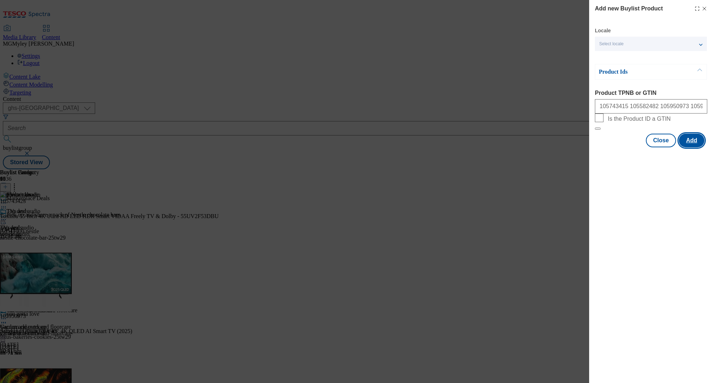
click at [692, 147] on button "Add" at bounding box center [691, 141] width 25 height 14
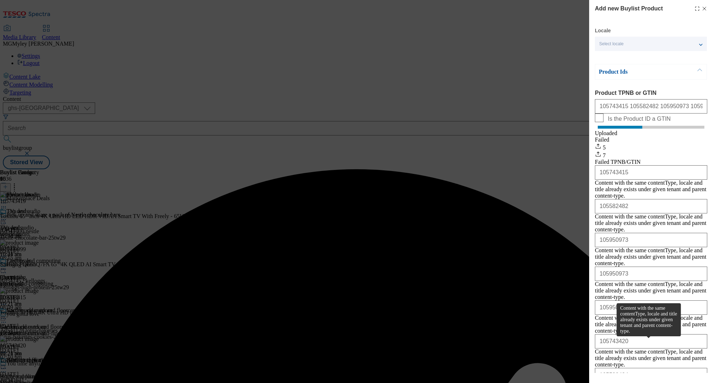
scroll to position [24, 0]
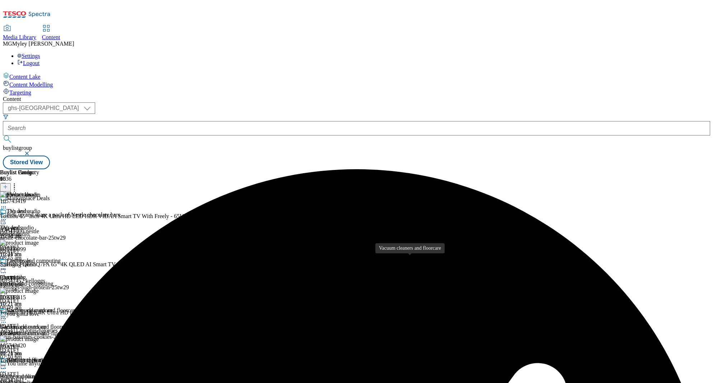
click at [78, 330] on div "vacuum-cleaners-and-floorcare" at bounding box center [39, 333] width 78 height 6
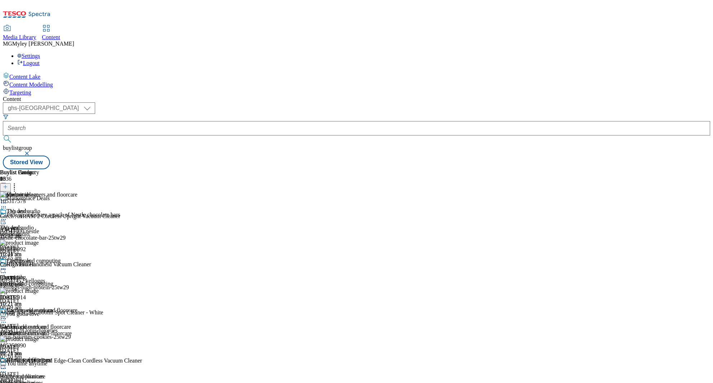
click at [11, 183] on button at bounding box center [5, 187] width 11 height 8
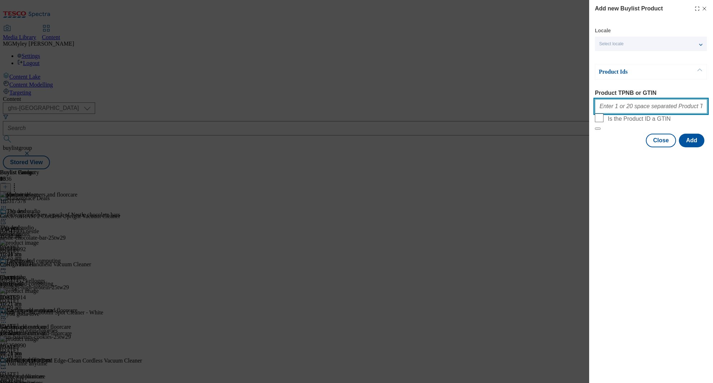
click at [645, 111] on input "Product TPNB or GTIN" at bounding box center [651, 106] width 112 height 14
paste input "106097315 105258995 105583138 105442457 105044532 105442457"
type input "106097315 105258995 105583138 105442457 105044532 105442457"
click at [689, 147] on button "Add" at bounding box center [691, 141] width 25 height 14
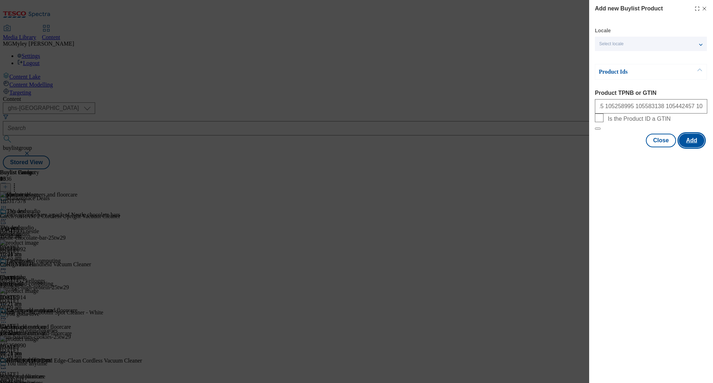
scroll to position [0, 0]
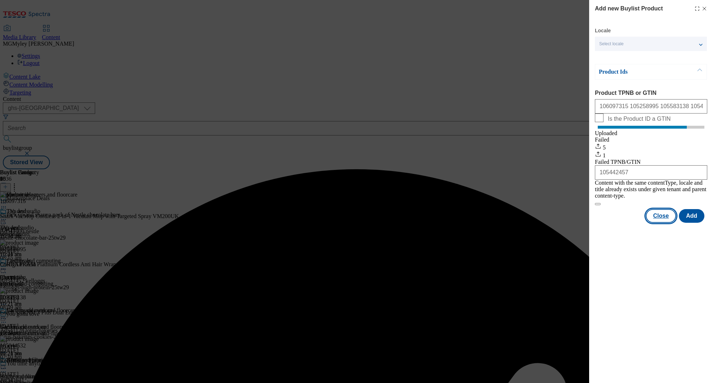
click at [665, 216] on button "Close" at bounding box center [661, 216] width 30 height 14
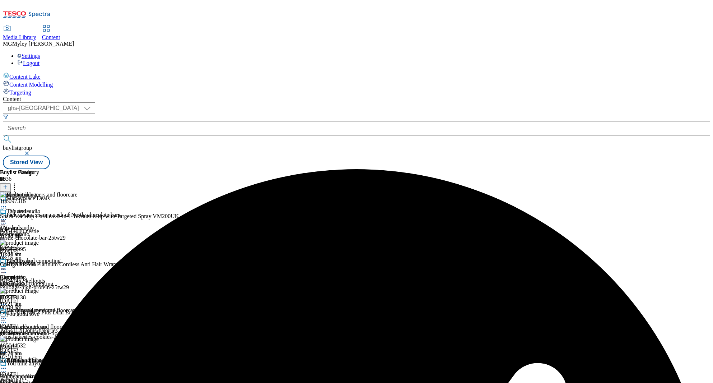
scroll to position [44, 0]
click at [56, 330] on div "garden-and-outdoor" at bounding box center [28, 333] width 56 height 6
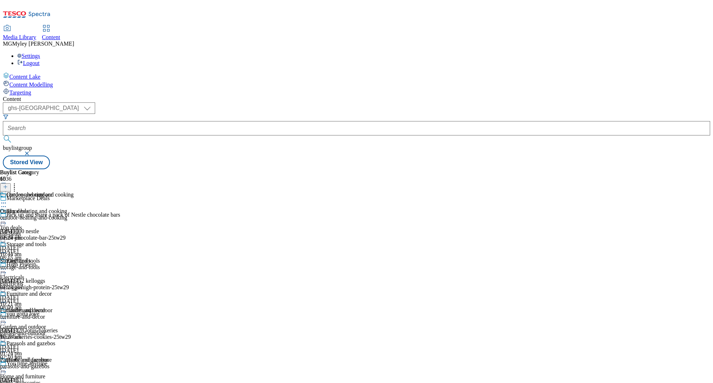
scroll to position [173, 0]
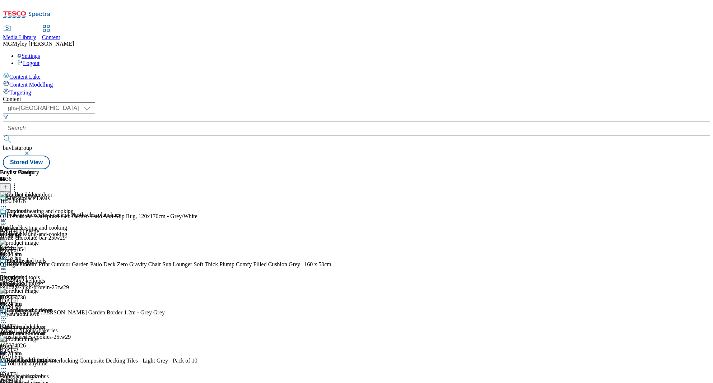
click at [8, 184] on icon at bounding box center [5, 186] width 5 height 5
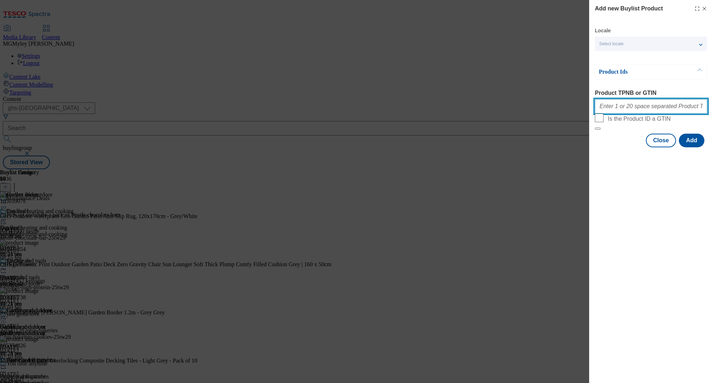
click at [656, 109] on input "Product TPNB or GTIN" at bounding box center [651, 106] width 112 height 14
paste input "105039075"
type input "105039075"
click at [687, 147] on button "Add" at bounding box center [691, 141] width 25 height 14
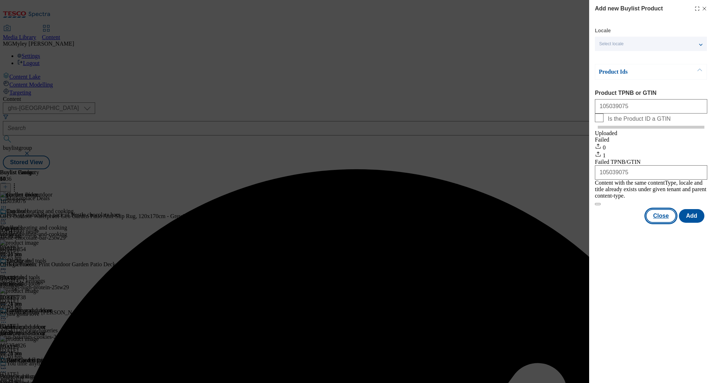
click at [664, 216] on button "Close" at bounding box center [661, 216] width 30 height 14
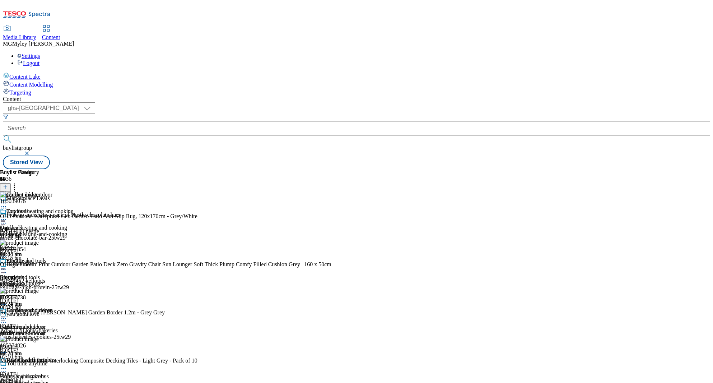
click at [74, 231] on div "outdoor-heating-and-cooking" at bounding box center [37, 234] width 74 height 6
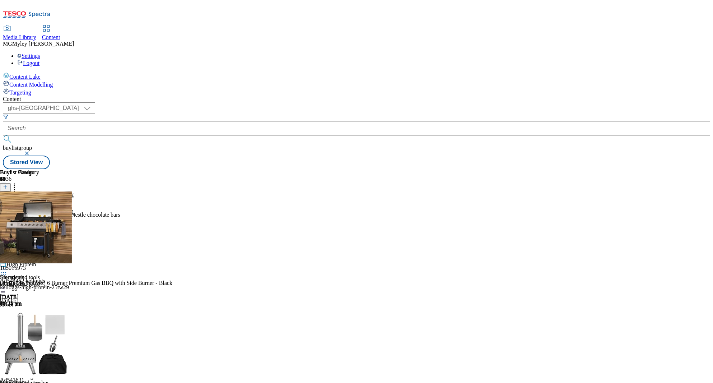
click at [197, 169] on header "Buylist Product 31" at bounding box center [98, 180] width 197 height 22
click at [8, 184] on icon at bounding box center [5, 186] width 5 height 5
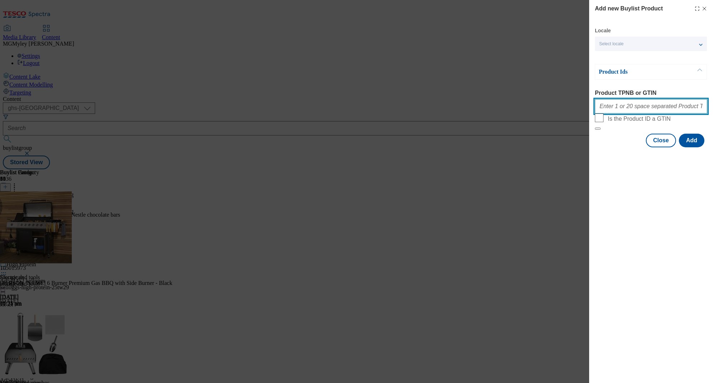
click at [642, 110] on input "Product TPNB or GTIN" at bounding box center [651, 106] width 112 height 14
paste input "105330850 105016009 105966289 105966290"
type input "105330850 105016009 105966289 105966290"
click at [699, 147] on button "Add" at bounding box center [691, 141] width 25 height 14
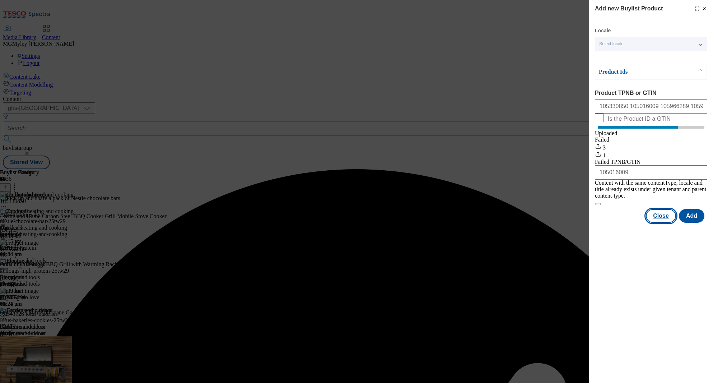
click at [662, 218] on button "Close" at bounding box center [661, 216] width 30 height 14
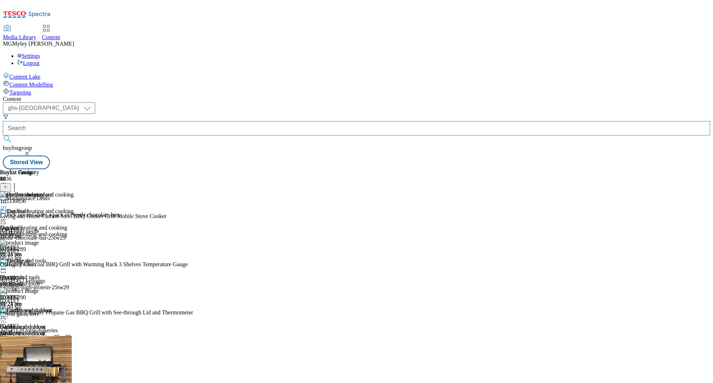
scroll to position [22, 0]
click at [74, 280] on div "storage-and-tools" at bounding box center [37, 283] width 74 height 6
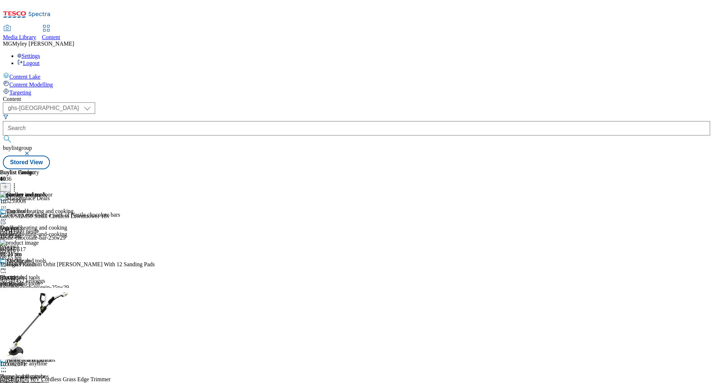
click at [7, 187] on line at bounding box center [6, 187] width 4 height 0
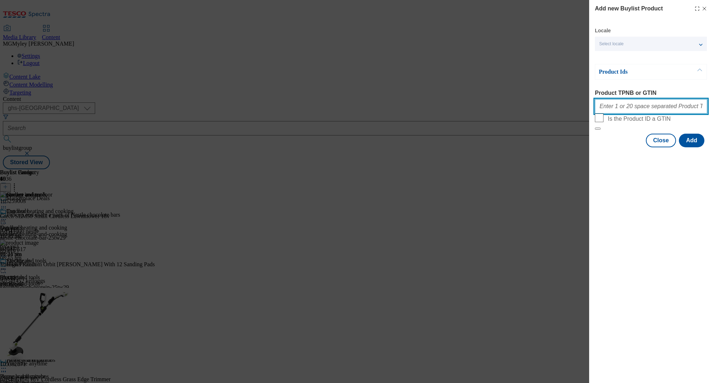
click at [649, 106] on input "Product TPNB or GTIN" at bounding box center [651, 106] width 112 height 14
paste input "105627535 105949850 105582271 105300276 105028171 105966759"
type input "105627535 105949850 105582271 105300276 105028171 105966759"
click at [694, 147] on button "Add" at bounding box center [691, 141] width 25 height 14
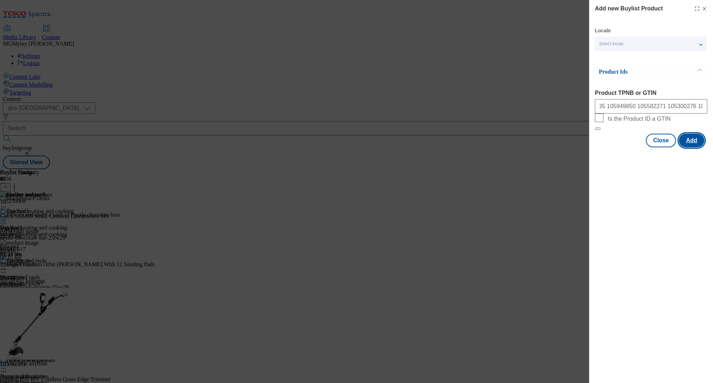
scroll to position [0, 0]
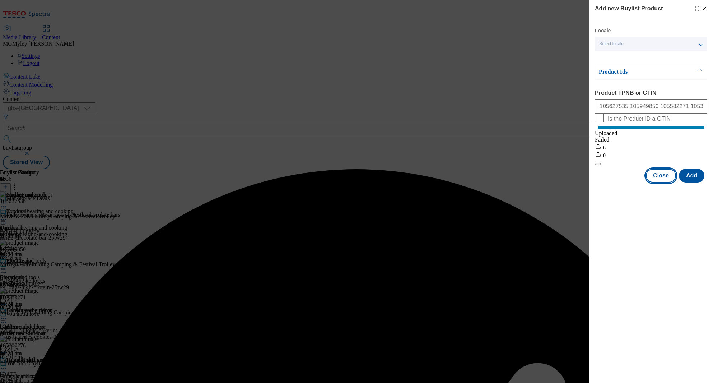
click at [661, 182] on button "Close" at bounding box center [661, 176] width 30 height 14
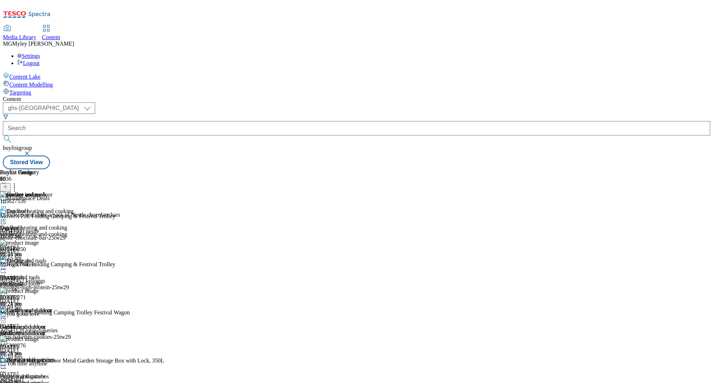
scroll to position [109, 0]
click at [45, 373] on div "Home and furniture" at bounding box center [22, 376] width 45 height 6
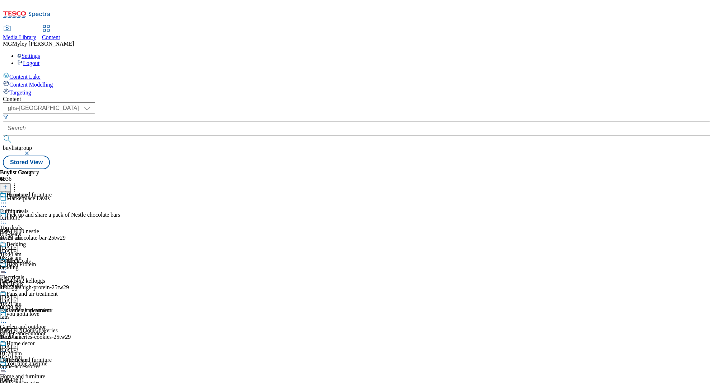
scroll to position [138, 0]
click at [62, 241] on div "Hair and grooming Hair and grooming hair-grooming [DATE] 10:58 am" at bounding box center [31, 266] width 62 height 50
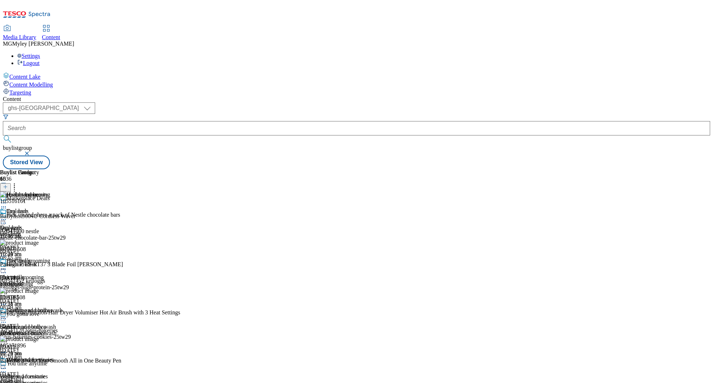
click at [11, 183] on button at bounding box center [5, 187] width 11 height 8
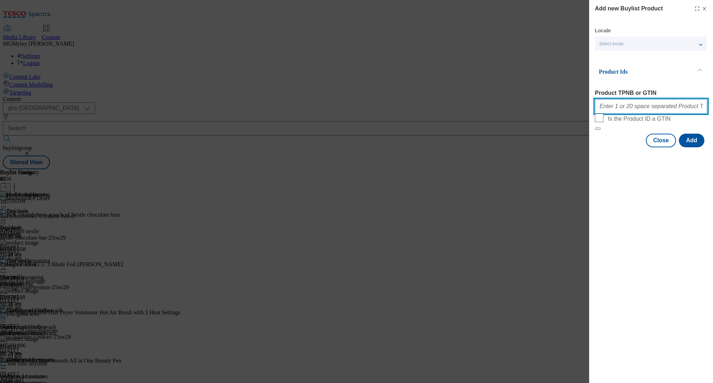
click at [633, 111] on input "Product TPNB or GTIN" at bounding box center [651, 106] width 112 height 14
paste input "105518147 106080009 105746691"
type input "105518147 106080009 105746691"
click at [703, 147] on button "Add" at bounding box center [691, 141] width 25 height 14
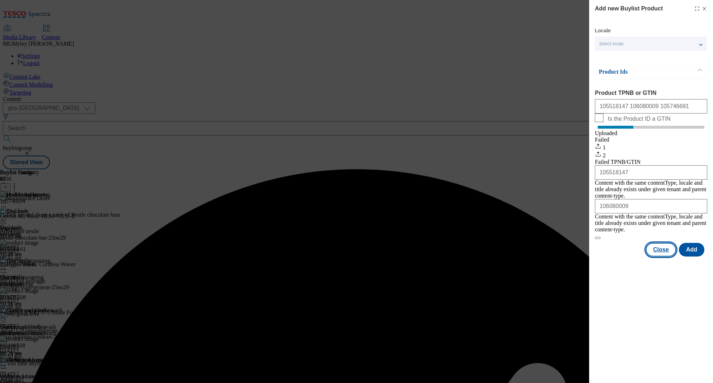
click at [659, 247] on button "Close" at bounding box center [661, 250] width 30 height 14
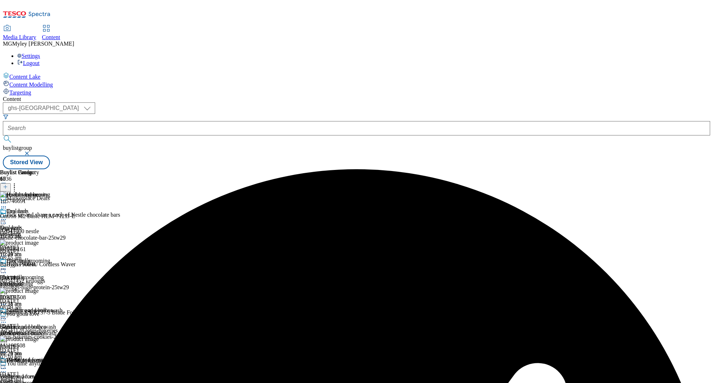
scroll to position [212, 0]
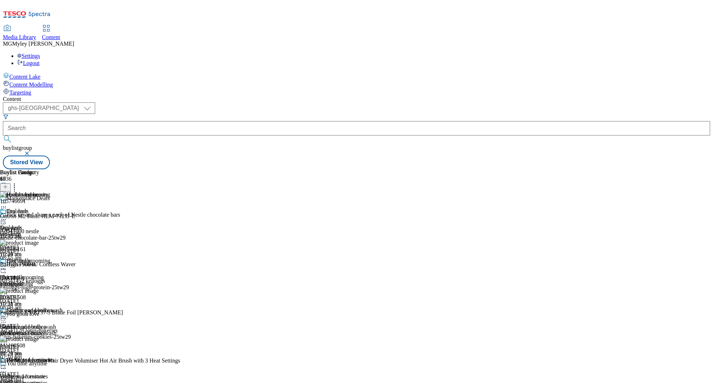
click at [56, 379] on div "home-accessories" at bounding box center [28, 382] width 56 height 6
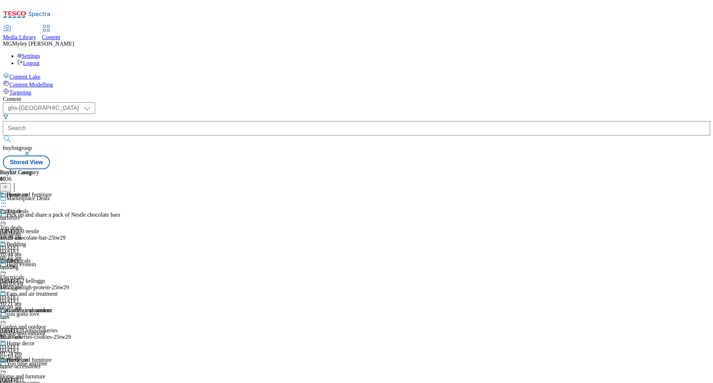
click at [58, 264] on div "bedding" at bounding box center [29, 267] width 58 height 6
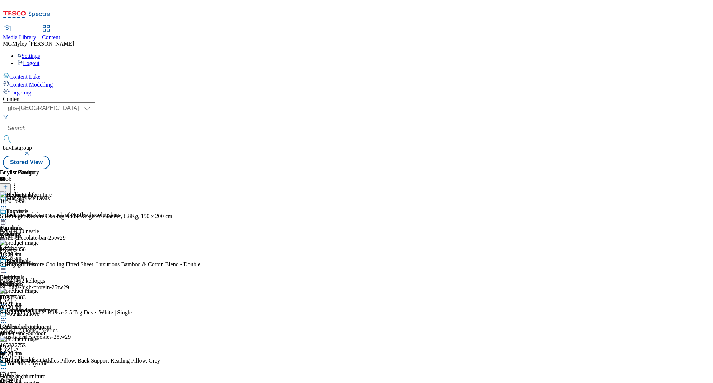
click at [259, 182] on div at bounding box center [129, 186] width 259 height 9
click at [8, 184] on icon at bounding box center [5, 186] width 5 height 5
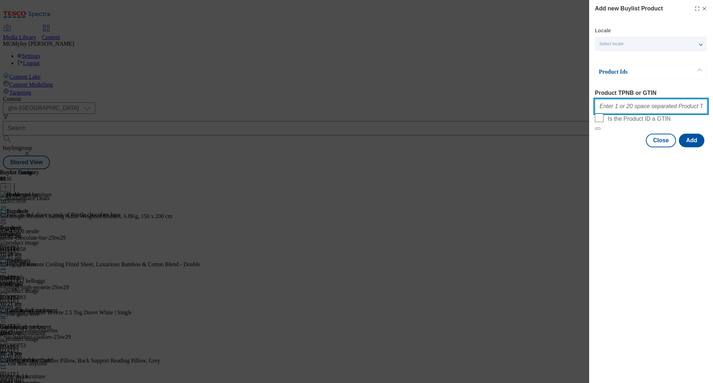
click at [657, 110] on input "Product TPNB or GTIN" at bounding box center [651, 106] width 112 height 14
paste input "105492830 105492831 105492834 105106651"
type input "105492830 105492831 105492834 105106651"
click at [700, 147] on button "Add" at bounding box center [691, 141] width 25 height 14
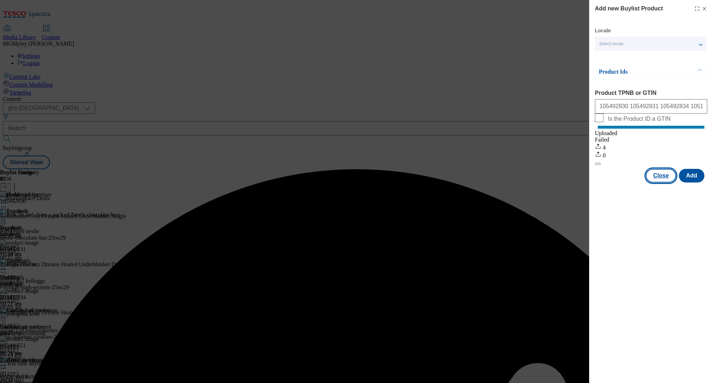
click at [666, 178] on button "Close" at bounding box center [661, 176] width 30 height 14
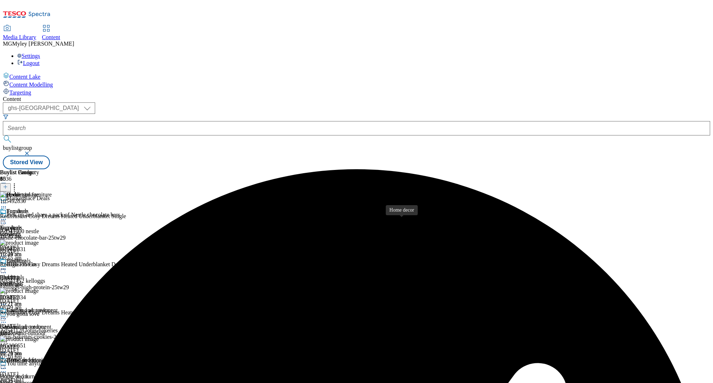
scroll to position [225, 0]
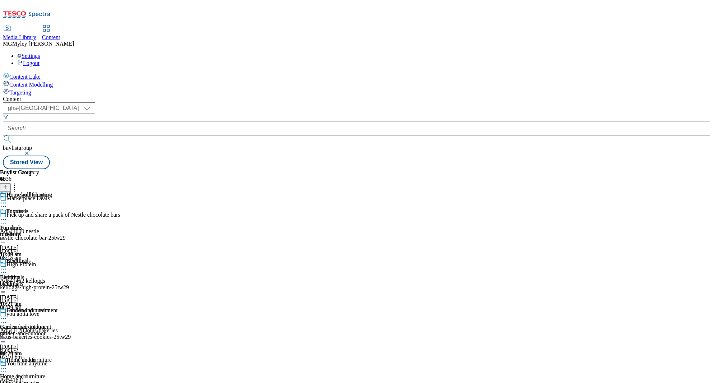
scroll to position [219, 0]
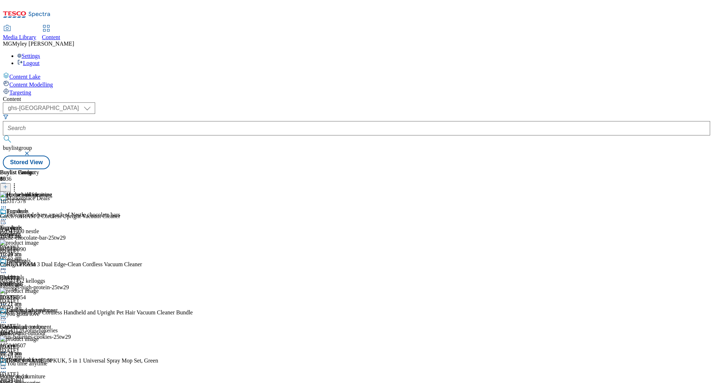
click at [8, 184] on icon at bounding box center [5, 186] width 5 height 5
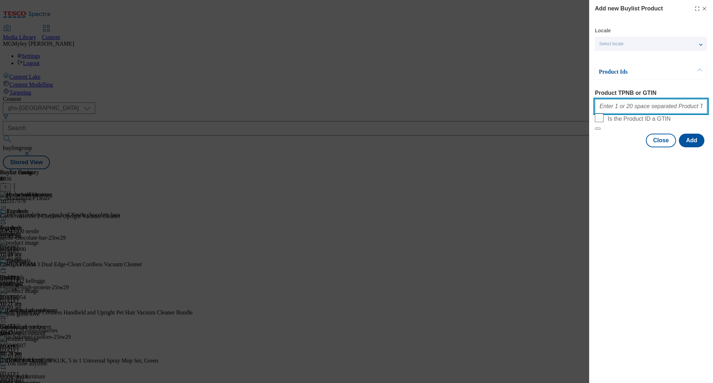
click at [649, 113] on input "Product TPNB or GTIN" at bounding box center [651, 106] width 112 height 14
paste input "105044532"
type input "105044532"
click at [694, 147] on button "Add" at bounding box center [691, 141] width 25 height 14
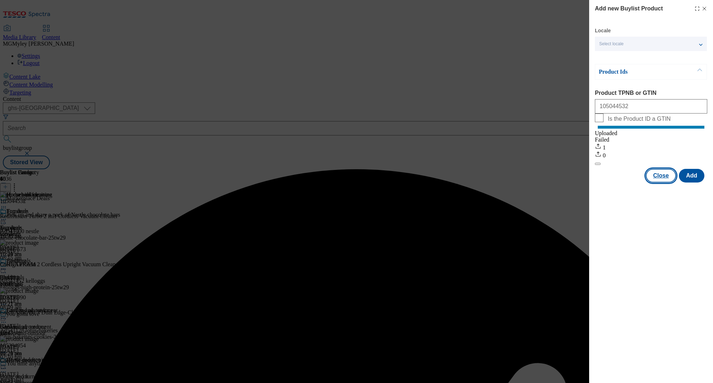
click at [663, 181] on button "Close" at bounding box center [661, 176] width 30 height 14
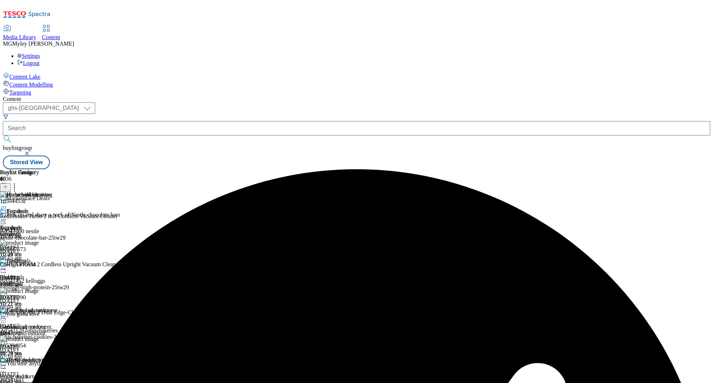
scroll to position [150, 0]
click at [58, 379] on div "home-accessories" at bounding box center [29, 382] width 58 height 6
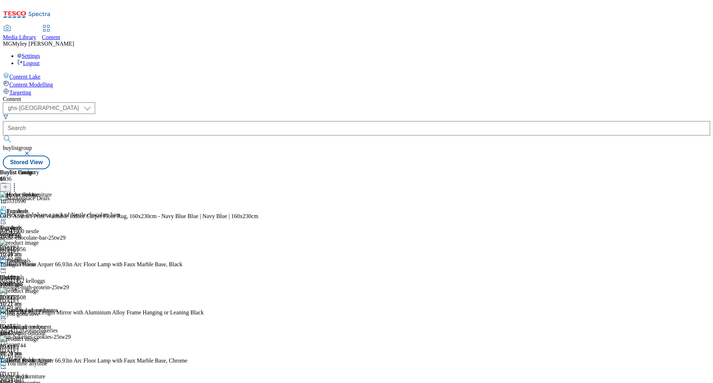
click at [258, 169] on header "Buylist Product 19" at bounding box center [129, 180] width 258 height 22
click at [8, 184] on icon at bounding box center [5, 186] width 5 height 5
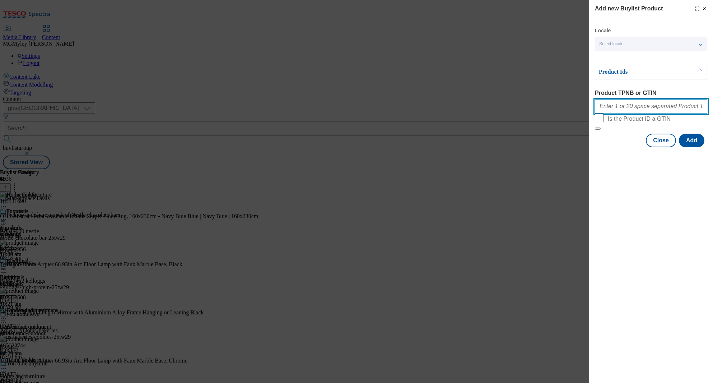
click at [648, 111] on input "Product TPNB or GTIN" at bounding box center [651, 106] width 112 height 14
paste input "105571854"
type input "105571854"
click at [698, 147] on button "Add" at bounding box center [691, 141] width 25 height 14
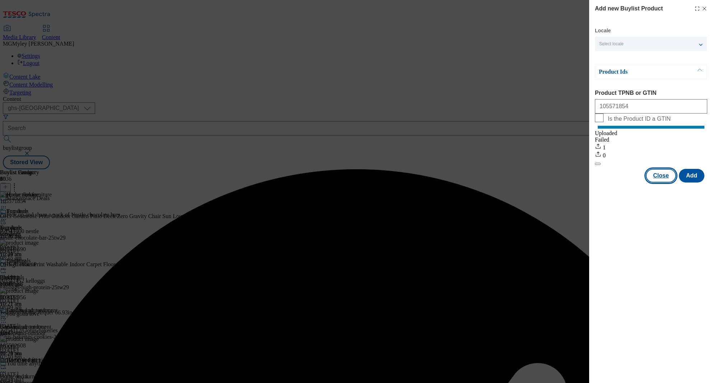
click at [666, 182] on button "Close" at bounding box center [661, 176] width 30 height 14
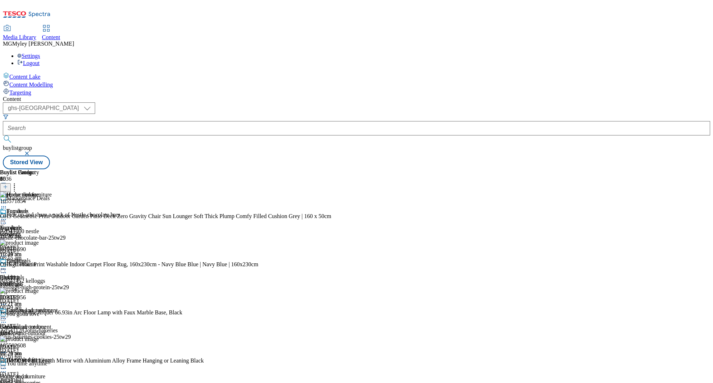
scroll to position [448, 0]
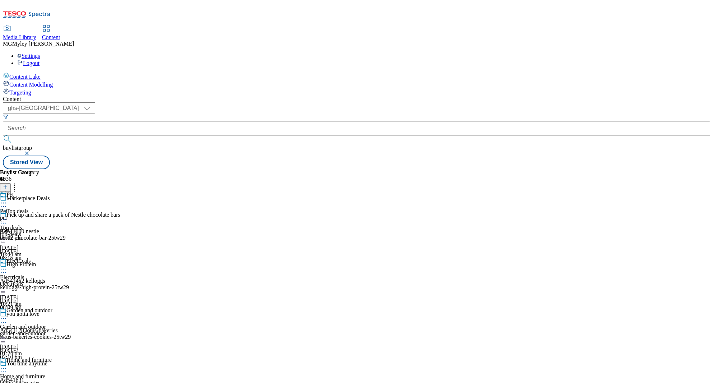
click at [39, 214] on div "pet" at bounding box center [19, 217] width 39 height 6
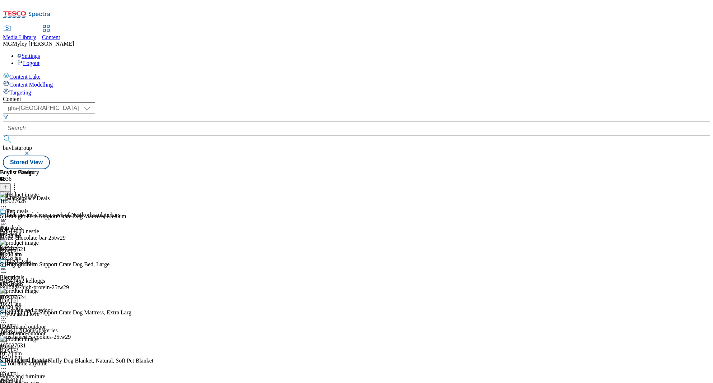
click at [18, 182] on icon at bounding box center [14, 185] width 7 height 7
click at [218, 169] on header "Buylist Product 88" at bounding box center [109, 180] width 218 height 22
click at [8, 184] on icon at bounding box center [5, 186] width 5 height 5
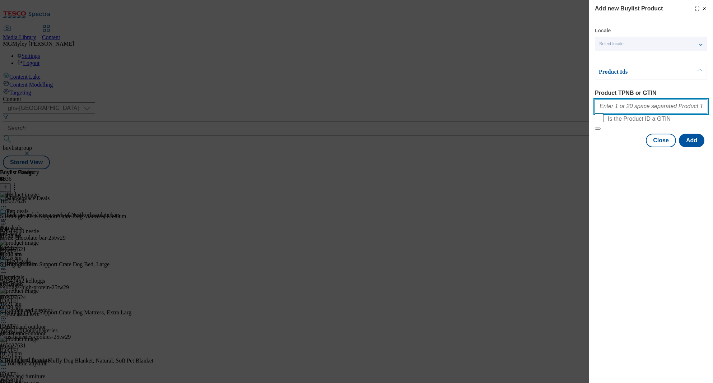
click at [629, 110] on input "Product TPNB or GTIN" at bounding box center [651, 106] width 112 height 14
paste input "105029049 105026082 105021791"
type input "105029049 105026082 105021791"
click at [692, 147] on button "Add" at bounding box center [691, 141] width 25 height 14
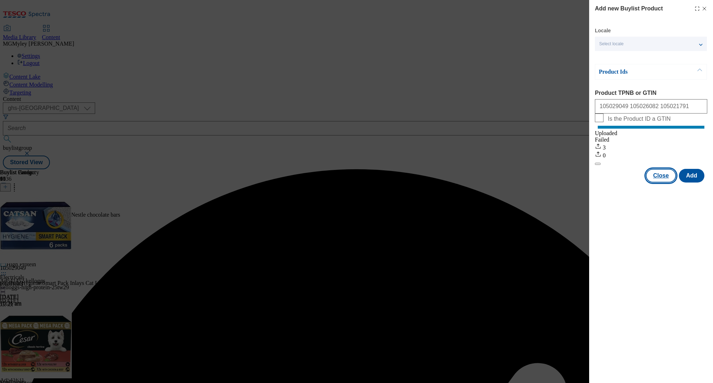
click at [663, 182] on button "Close" at bounding box center [661, 176] width 30 height 14
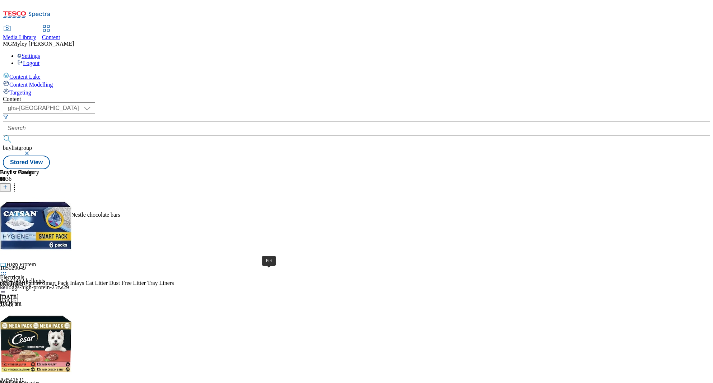
scroll to position [360, 0]
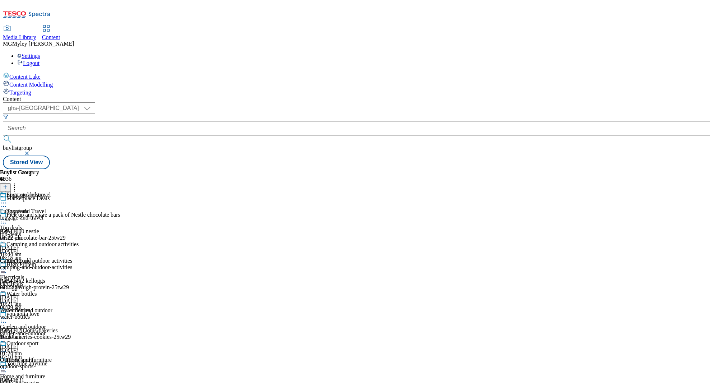
click at [79, 241] on div "Camping and outdoor activities Camping and outdoor activities camping-and-outdo…" at bounding box center [39, 266] width 79 height 50
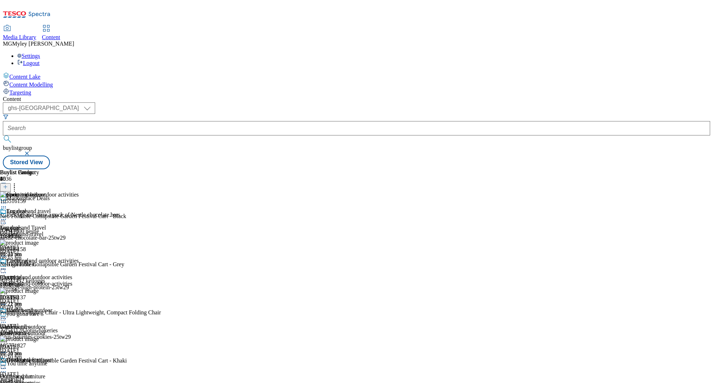
click at [167, 169] on header "Buylist Product 20" at bounding box center [83, 180] width 167 height 22
click at [8, 184] on icon at bounding box center [5, 186] width 5 height 5
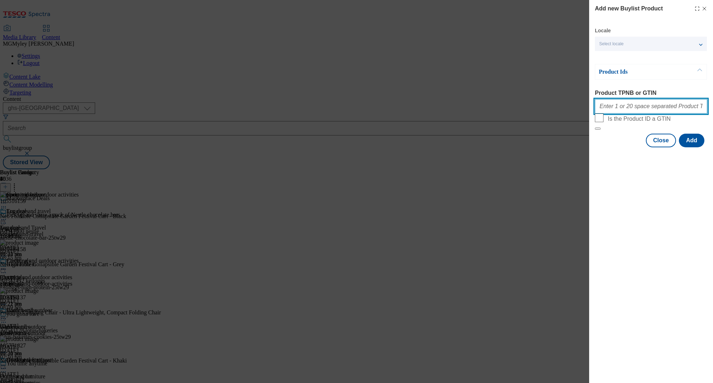
click at [652, 113] on input "Product TPNB or GTIN" at bounding box center [651, 106] width 112 height 14
paste input "105752344"
type input "105752344"
click at [699, 147] on button "Add" at bounding box center [691, 141] width 25 height 14
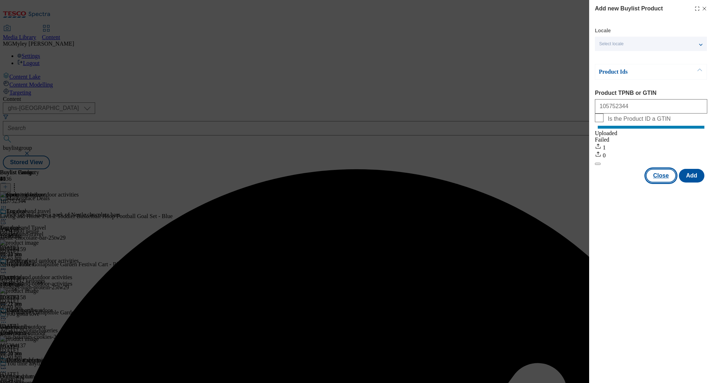
click at [661, 182] on button "Close" at bounding box center [661, 176] width 30 height 14
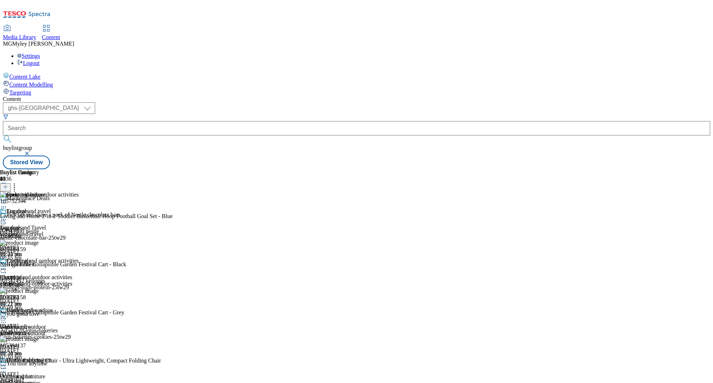
click at [79, 231] on div "luggage-and-travel" at bounding box center [39, 234] width 79 height 6
click at [11, 183] on button at bounding box center [5, 187] width 11 height 8
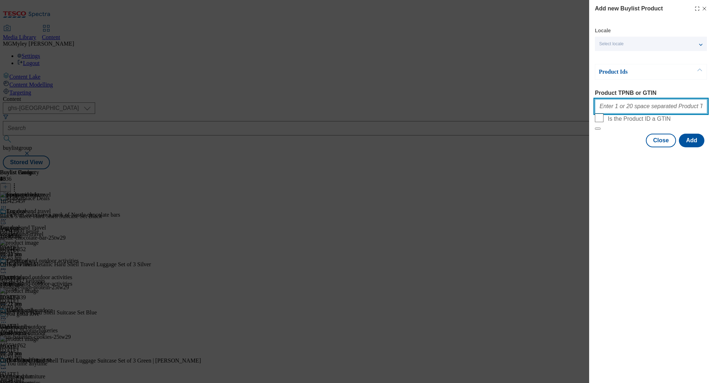
click at [681, 109] on input "Product TPNB or GTIN" at bounding box center [651, 106] width 112 height 14
paste input "105545352 105531762 106052432"
type input "105545352 105531762 106052432"
click at [698, 147] on button "Add" at bounding box center [691, 141] width 25 height 14
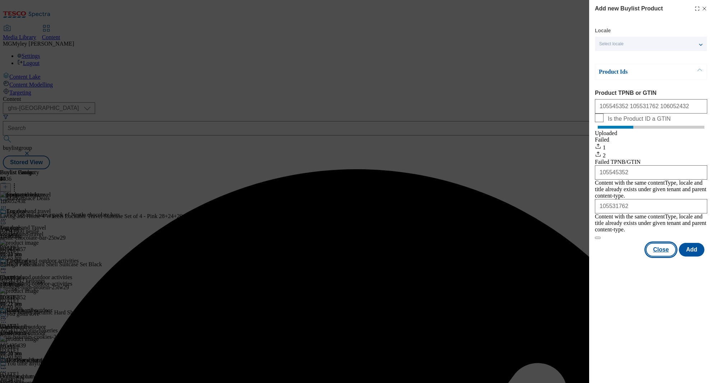
click at [659, 251] on button "Close" at bounding box center [661, 250] width 30 height 14
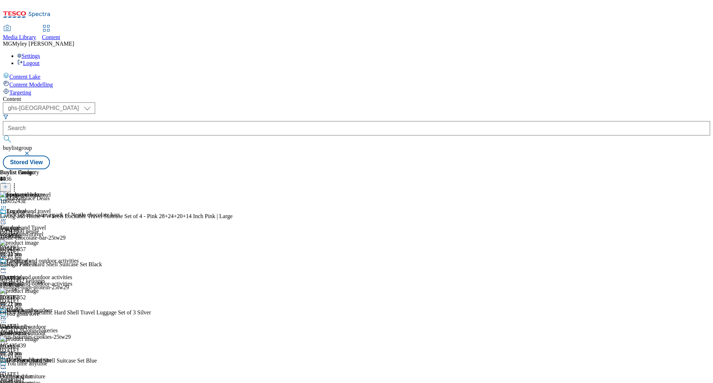
click at [56, 231] on div "top-deals" at bounding box center [28, 234] width 56 height 6
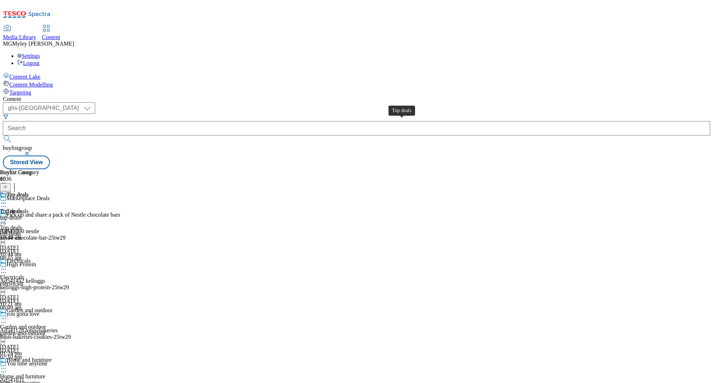
click at [22, 208] on div "Top deals" at bounding box center [11, 211] width 22 height 6
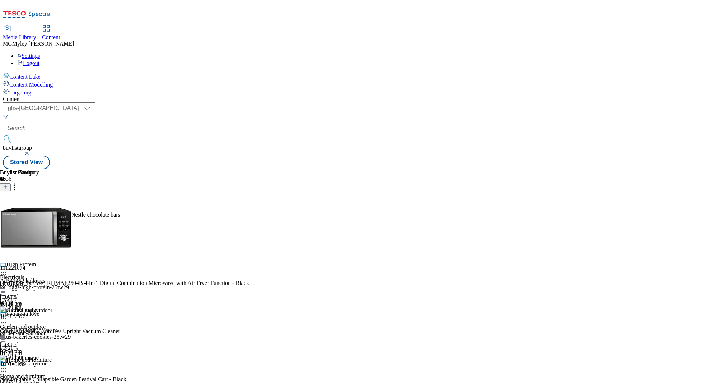
click at [18, 182] on icon at bounding box center [14, 185] width 7 height 7
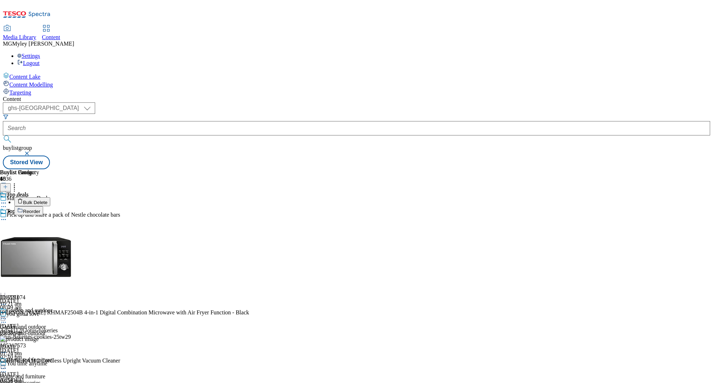
click at [539, 169] on div "Buylist Product 48 Bulk Delete Reorder 111221074 [PERSON_NAME] RHMAF2504B 4-in-…" at bounding box center [356, 169] width 707 height 0
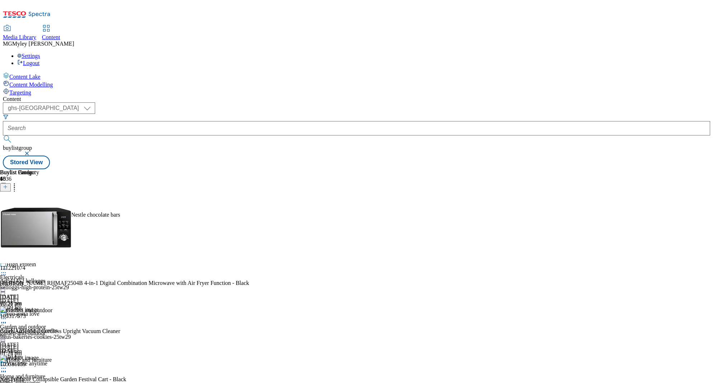
click at [8, 184] on icon at bounding box center [5, 186] width 5 height 5
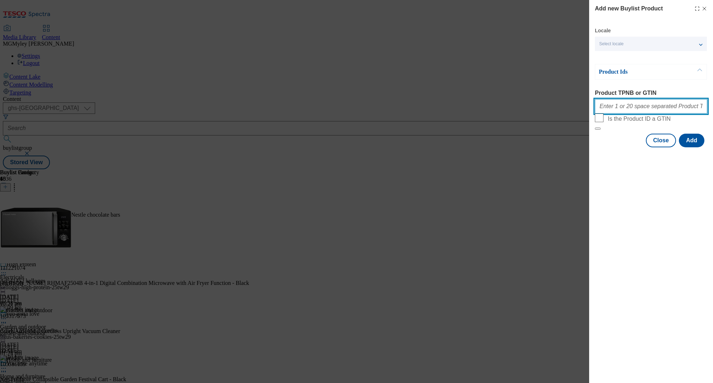
click at [649, 106] on input "Product TPNB or GTIN" at bounding box center [651, 106] width 112 height 14
paste input "105087153 106053511 105029591 106082913 105029578 106053511 105743415 105552554…"
type input "105087153 106053511 105029591 106082913 105029578 106053511 105743415 105552554…"
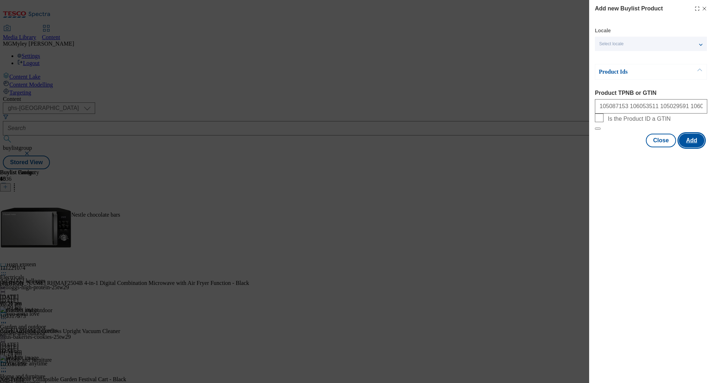
click at [695, 147] on button "Add" at bounding box center [691, 141] width 25 height 14
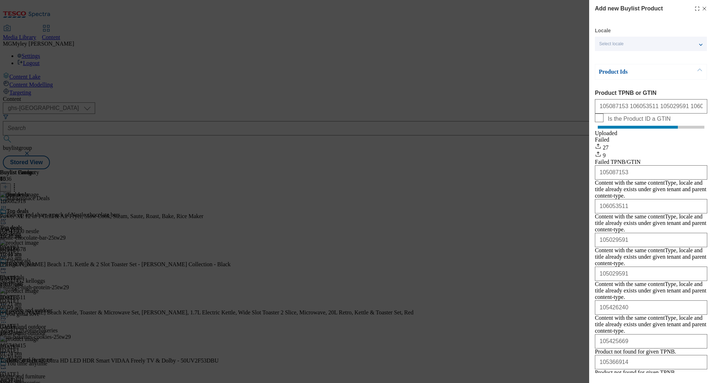
scroll to position [81, 0]
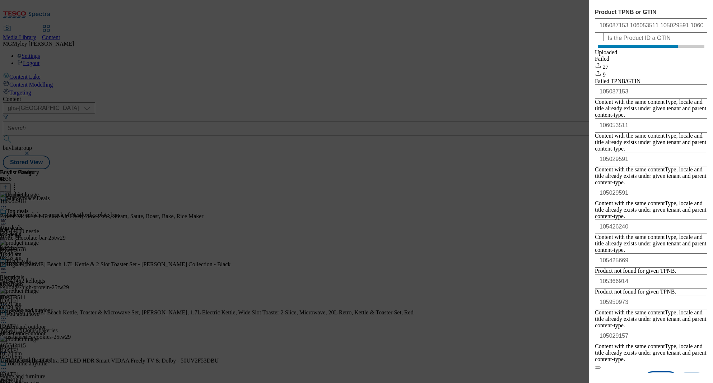
click at [657, 372] on button "Close" at bounding box center [661, 379] width 30 height 14
